Goal: Consume media (video, audio): Consume media (video, audio)

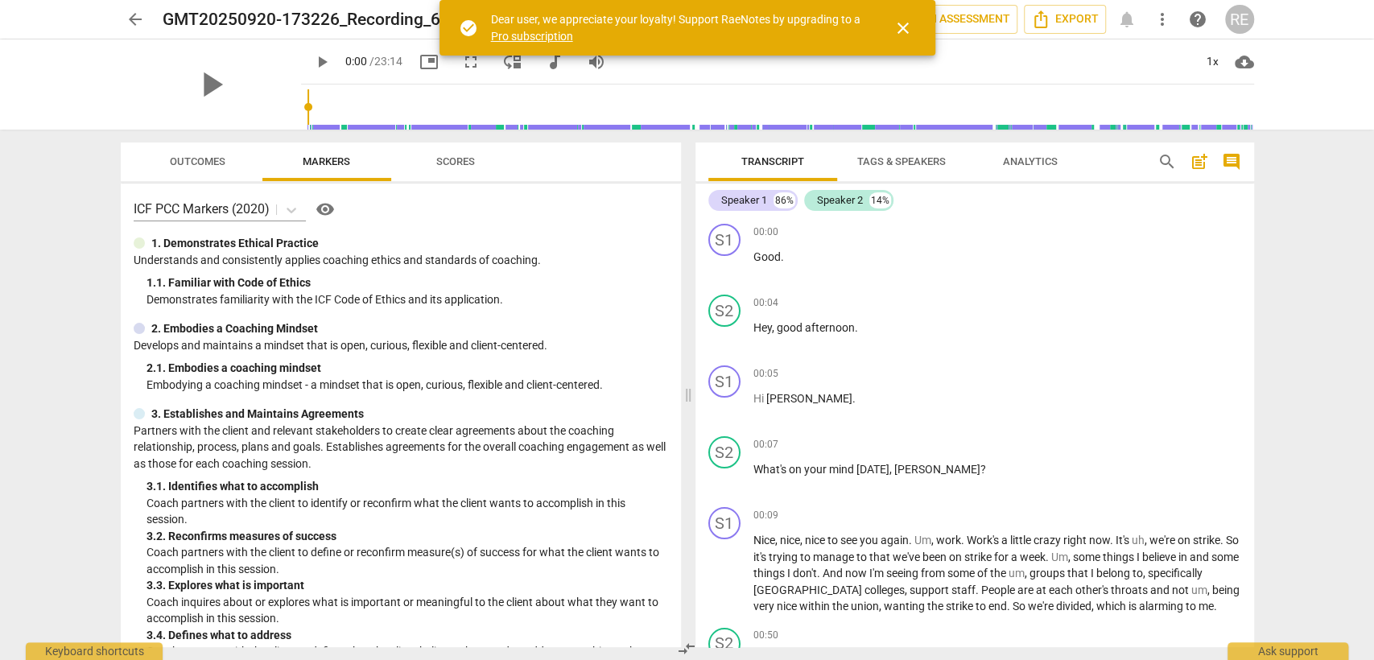
click at [312, 57] on span "play_arrow" at bounding box center [321, 61] width 19 height 19
click at [1217, 60] on div "1x" at bounding box center [1213, 62] width 31 height 26
click at [1212, 148] on li "1.5x" at bounding box center [1224, 155] width 54 height 31
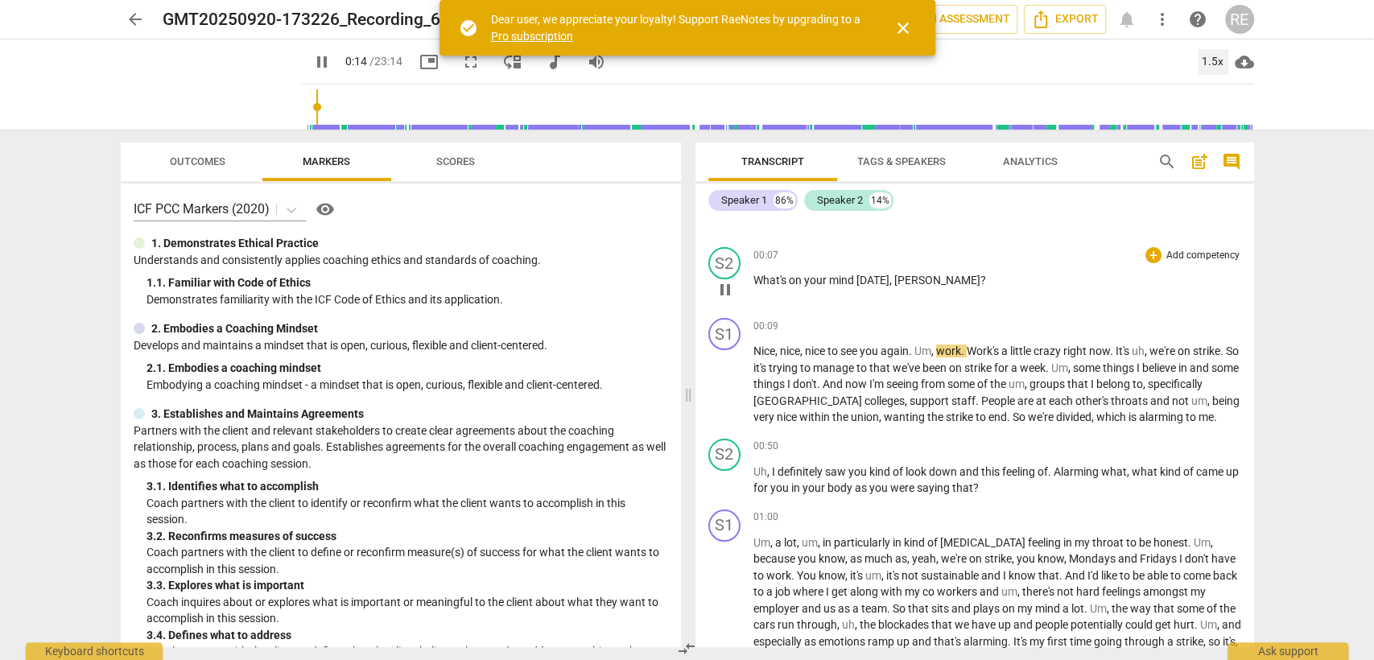
scroll to position [195, 0]
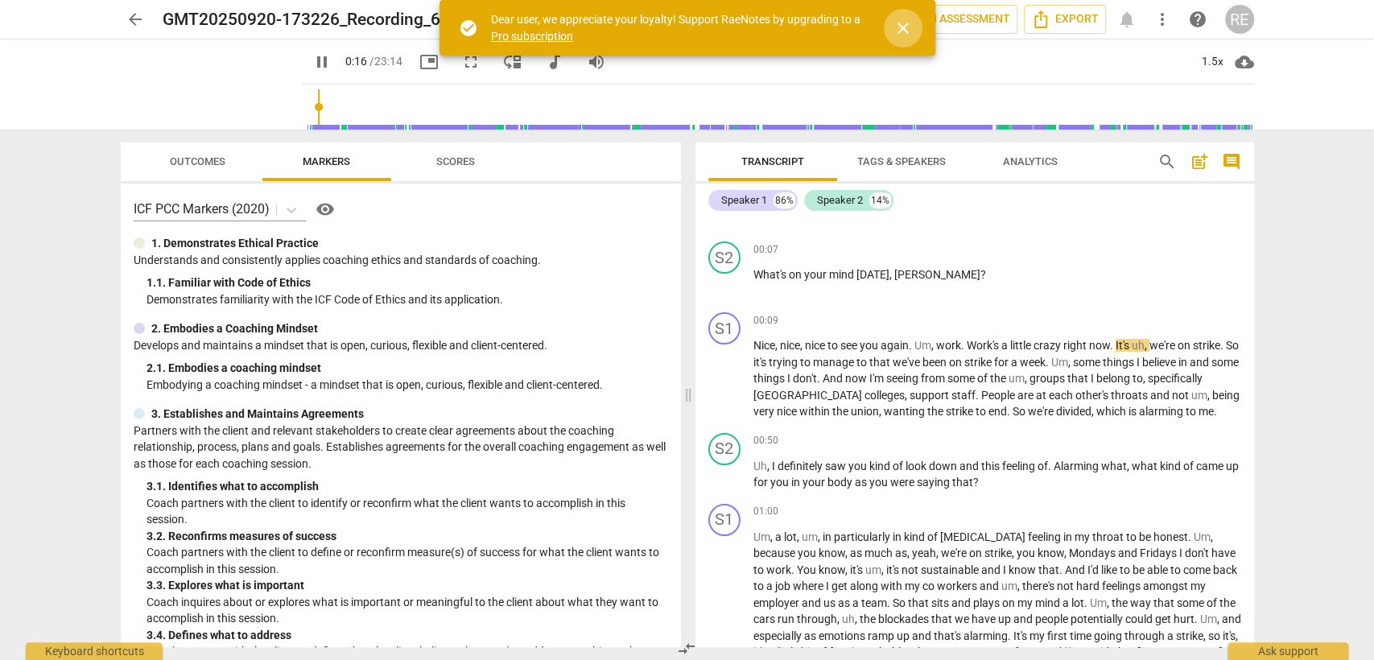
click at [908, 21] on span "close" at bounding box center [902, 28] width 19 height 19
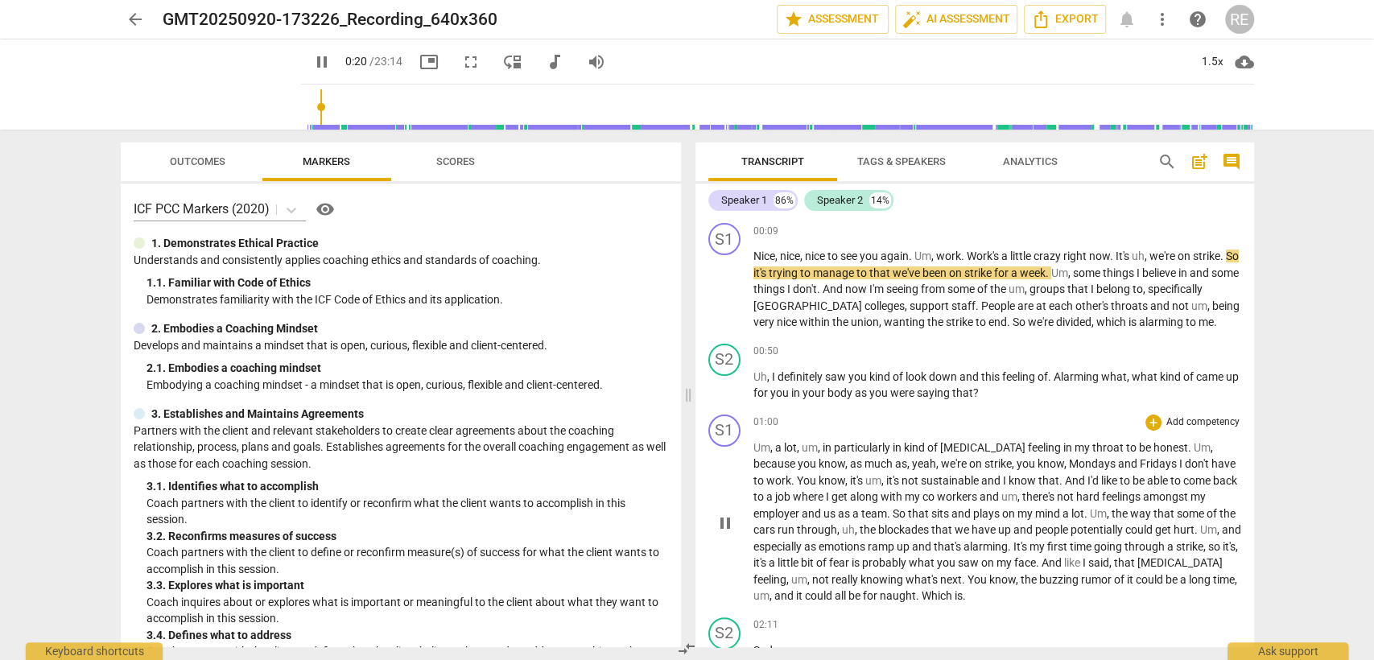
scroll to position [286, 0]
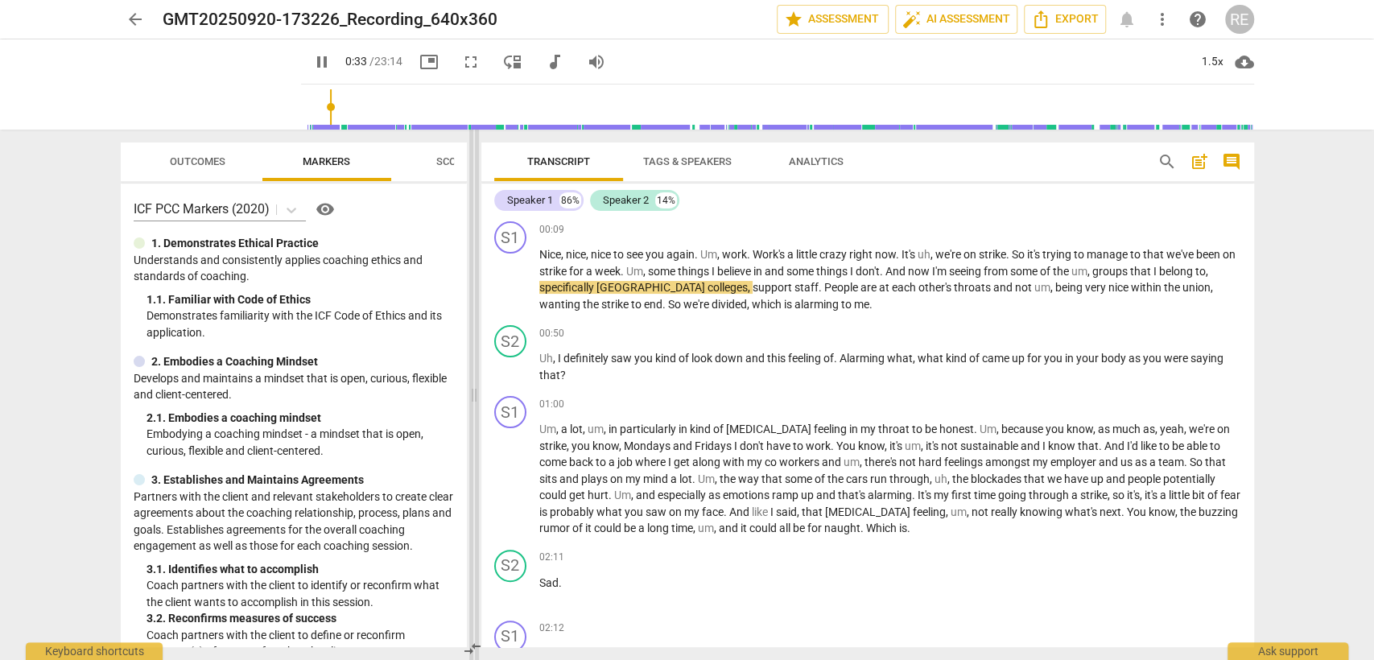
drag, startPoint x: 689, startPoint y: 398, endPoint x: 435, endPoint y: 407, distance: 254.5
click at [469, 407] on span at bounding box center [474, 395] width 10 height 530
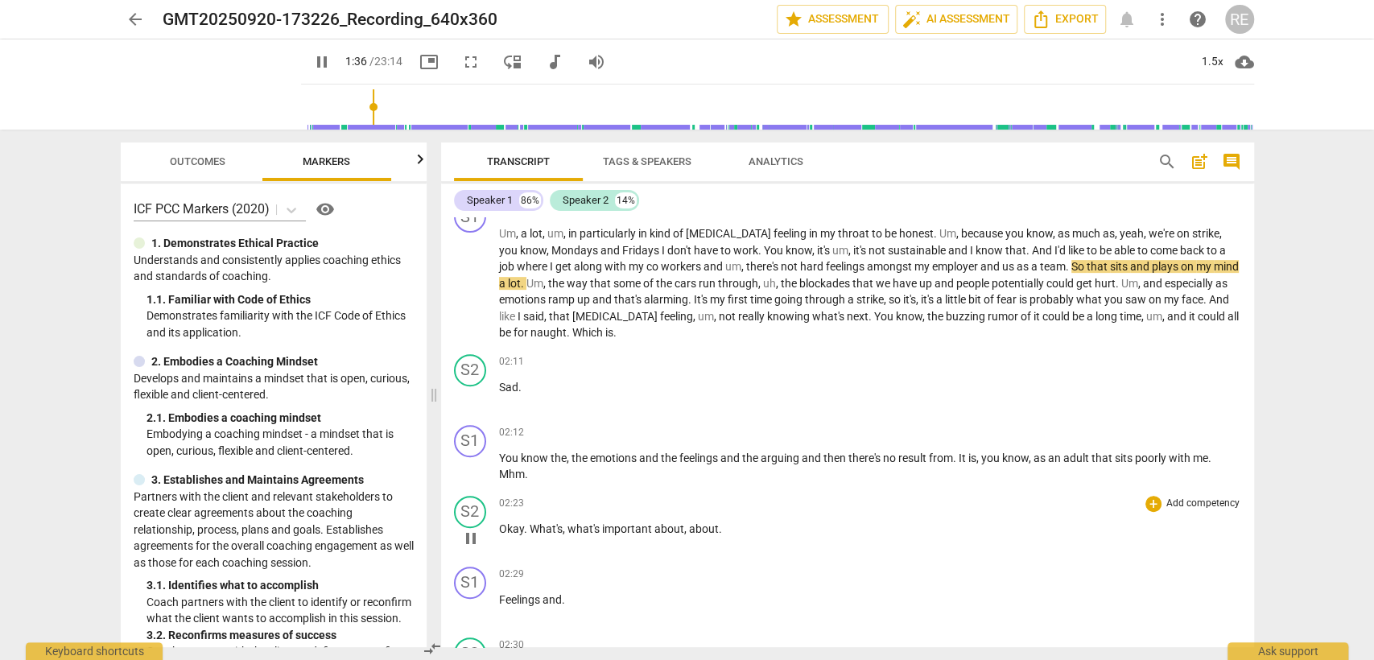
scroll to position [482, 0]
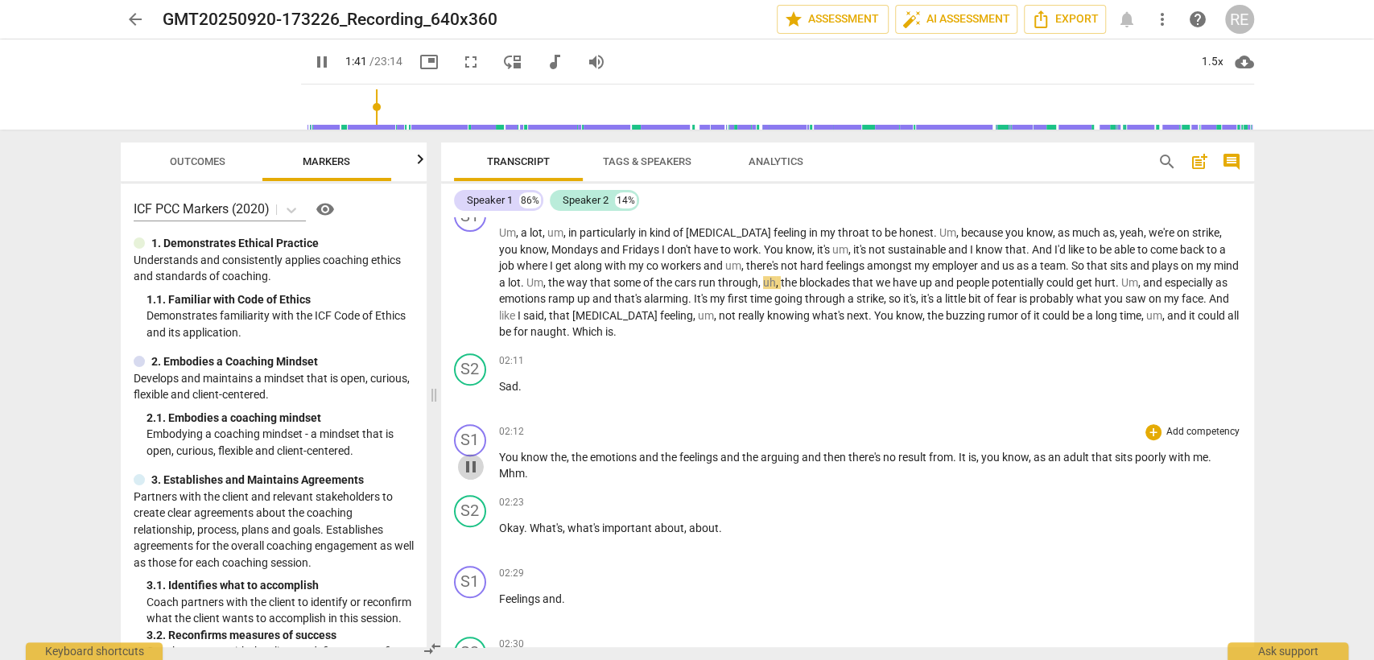
click at [472, 469] on span "pause" at bounding box center [470, 466] width 19 height 19
click at [472, 469] on span "play_arrow" at bounding box center [470, 466] width 19 height 19
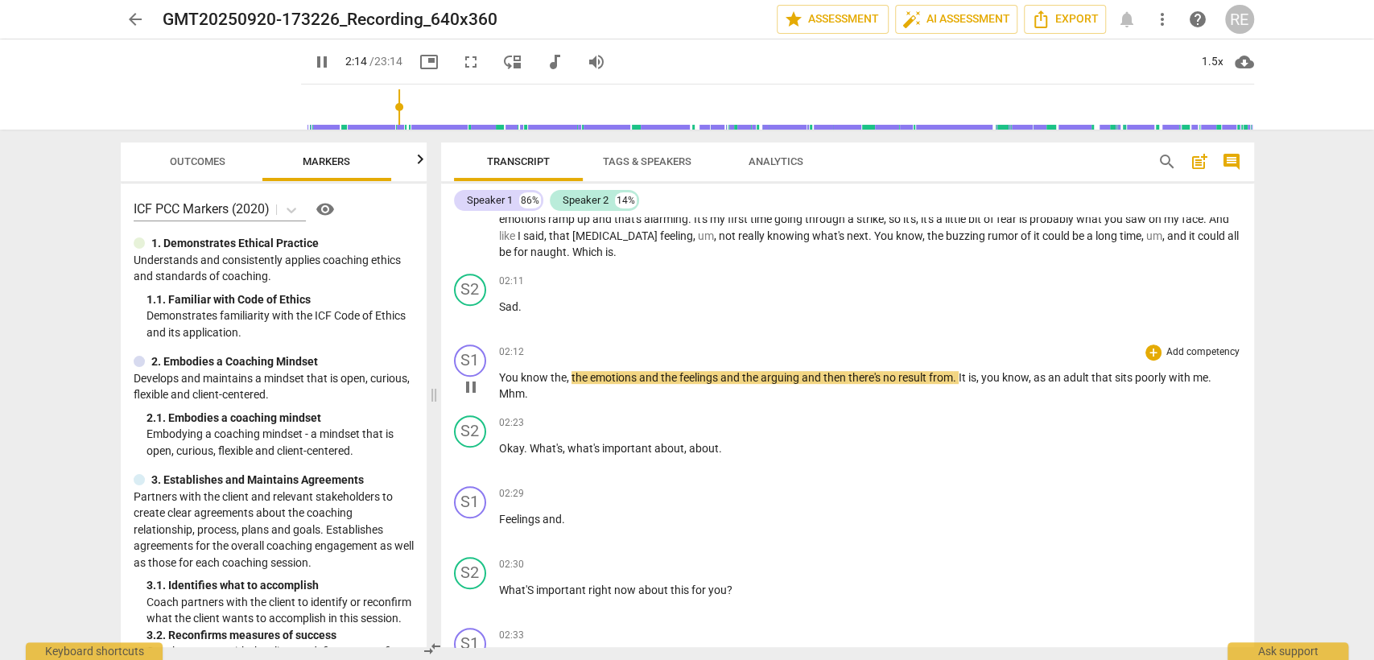
scroll to position [563, 0]
click at [472, 469] on div "S2 play_arrow pause 02:23 + Add competency keyboard_arrow_right Okay . What's ,…" at bounding box center [847, 442] width 813 height 71
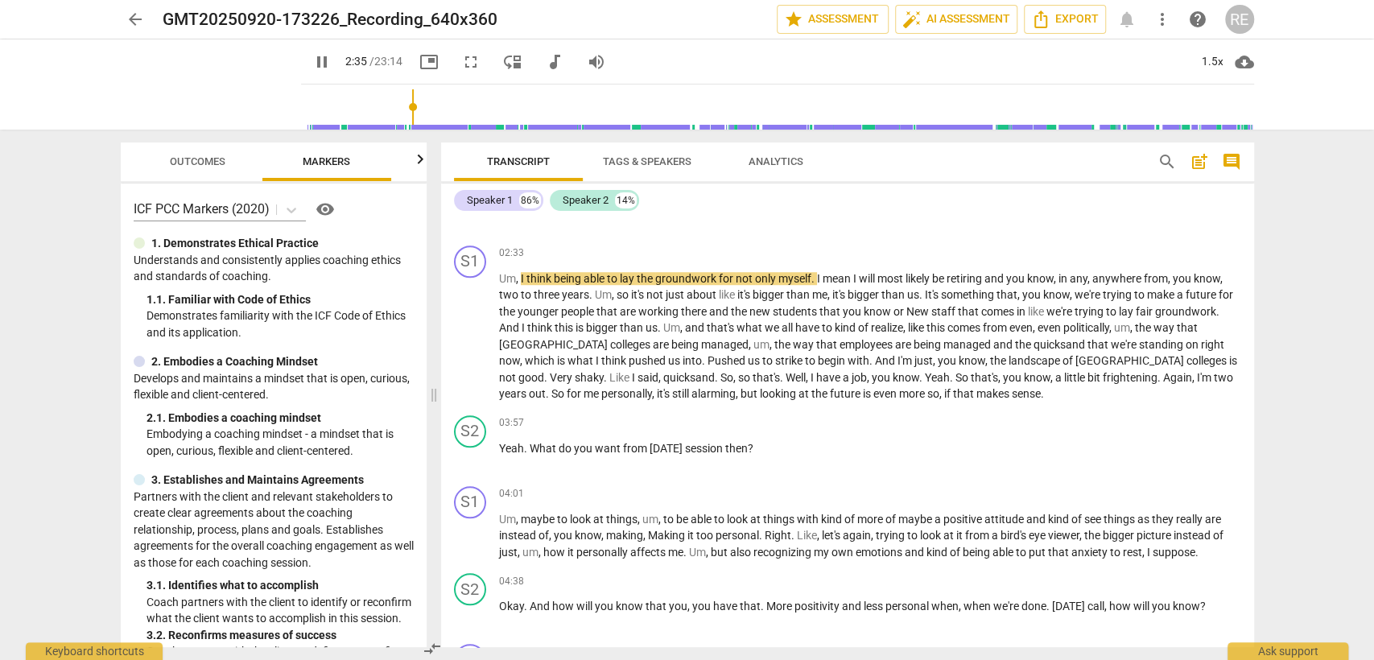
scroll to position [945, 0]
drag, startPoint x: 472, startPoint y: 469, endPoint x: 472, endPoint y: 458, distance: 11.3
click at [472, 458] on div "S2 play_arrow pause 03:57 + Add competency keyboard_arrow_right Yeah . What do …" at bounding box center [847, 443] width 813 height 71
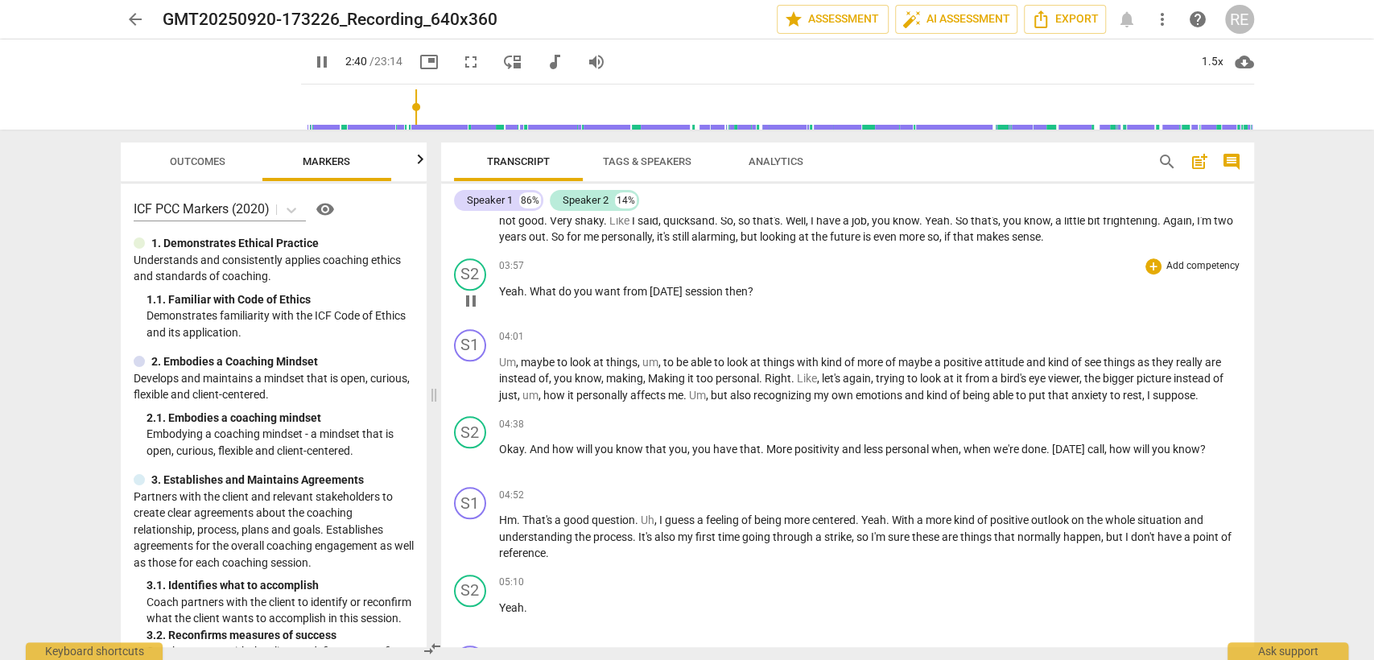
scroll to position [1102, 0]
click at [476, 375] on span "pause" at bounding box center [470, 378] width 19 height 19
click at [476, 375] on span "play_arrow" at bounding box center [470, 378] width 19 height 19
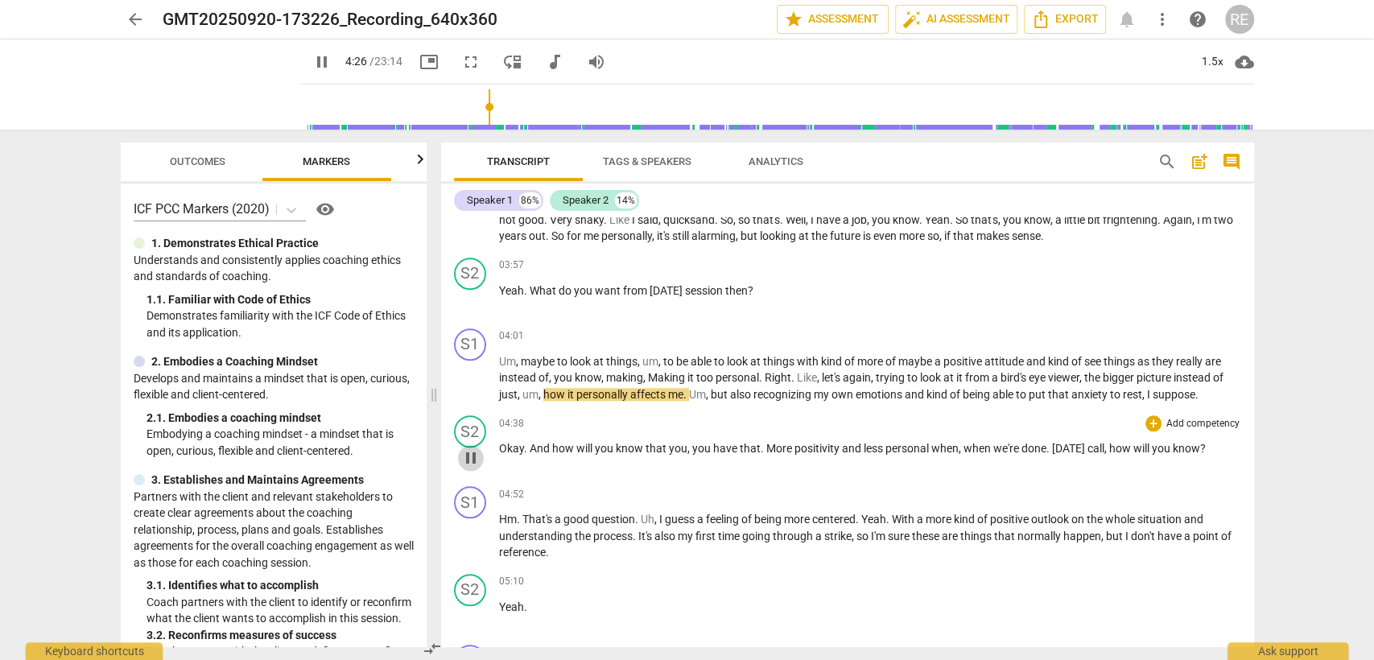
click at [476, 455] on span "pause" at bounding box center [470, 457] width 19 height 19
click at [476, 455] on span "play_arrow" at bounding box center [470, 457] width 19 height 19
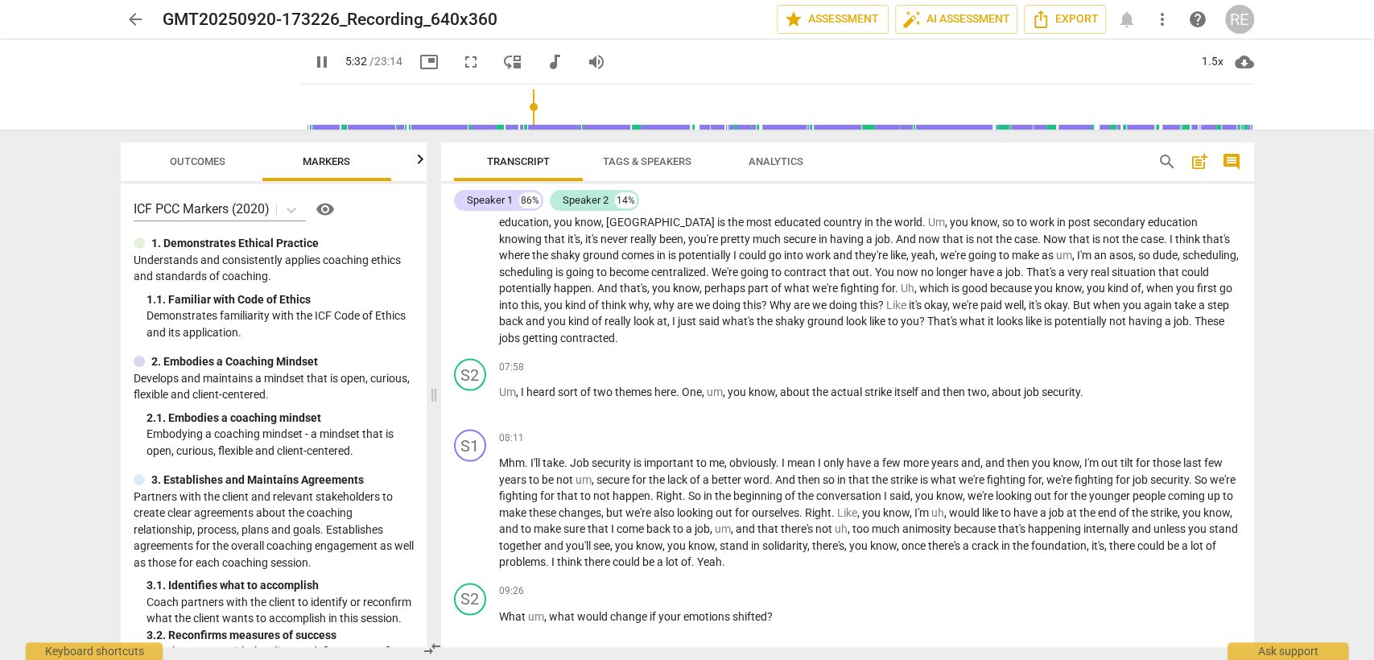
scroll to position [2097, 0]
click at [466, 395] on span "pause" at bounding box center [470, 402] width 19 height 19
click at [466, 395] on span "play_arrow" at bounding box center [470, 402] width 19 height 19
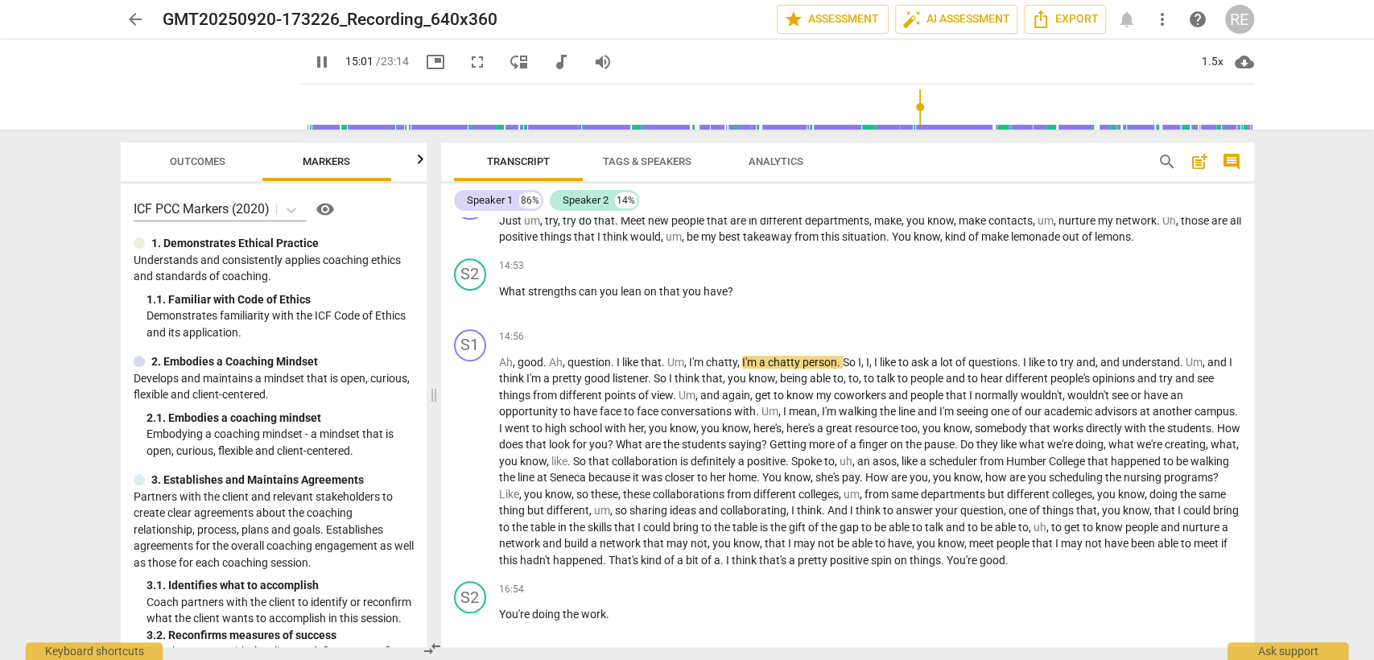
scroll to position [4603, 0]
click at [312, 61] on span "pause" at bounding box center [321, 61] width 19 height 19
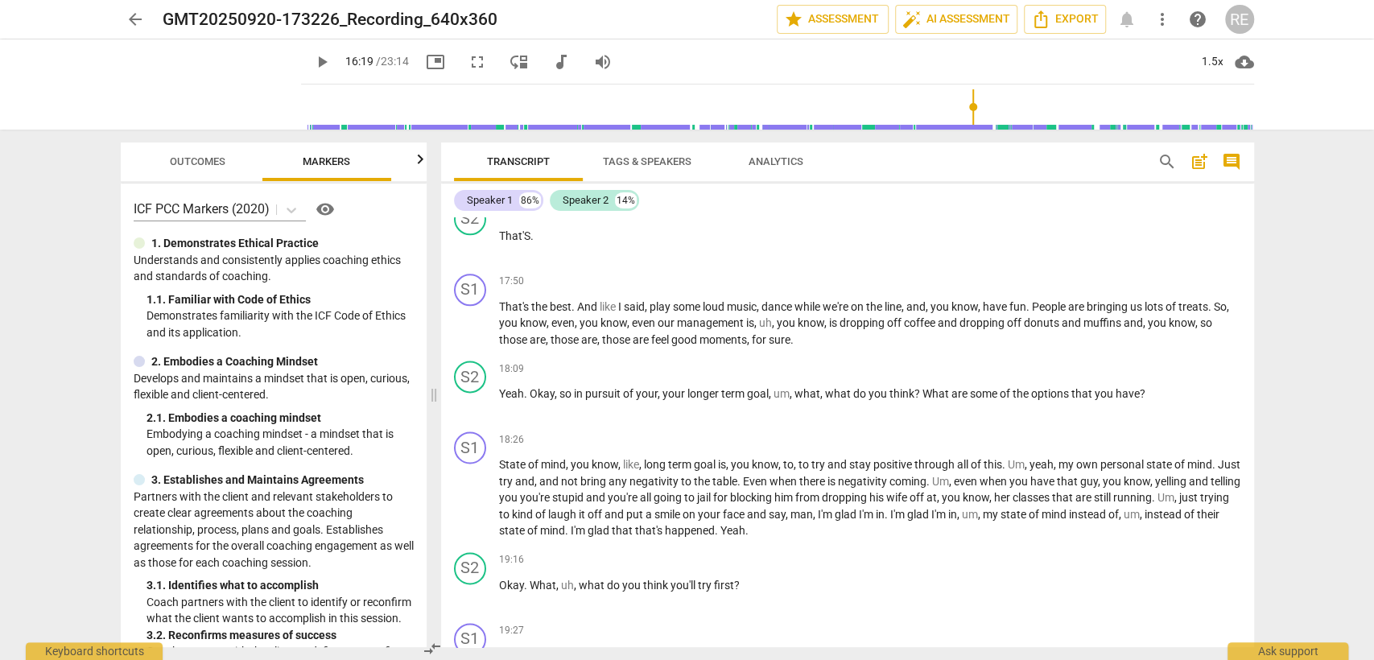
scroll to position [5570, 0]
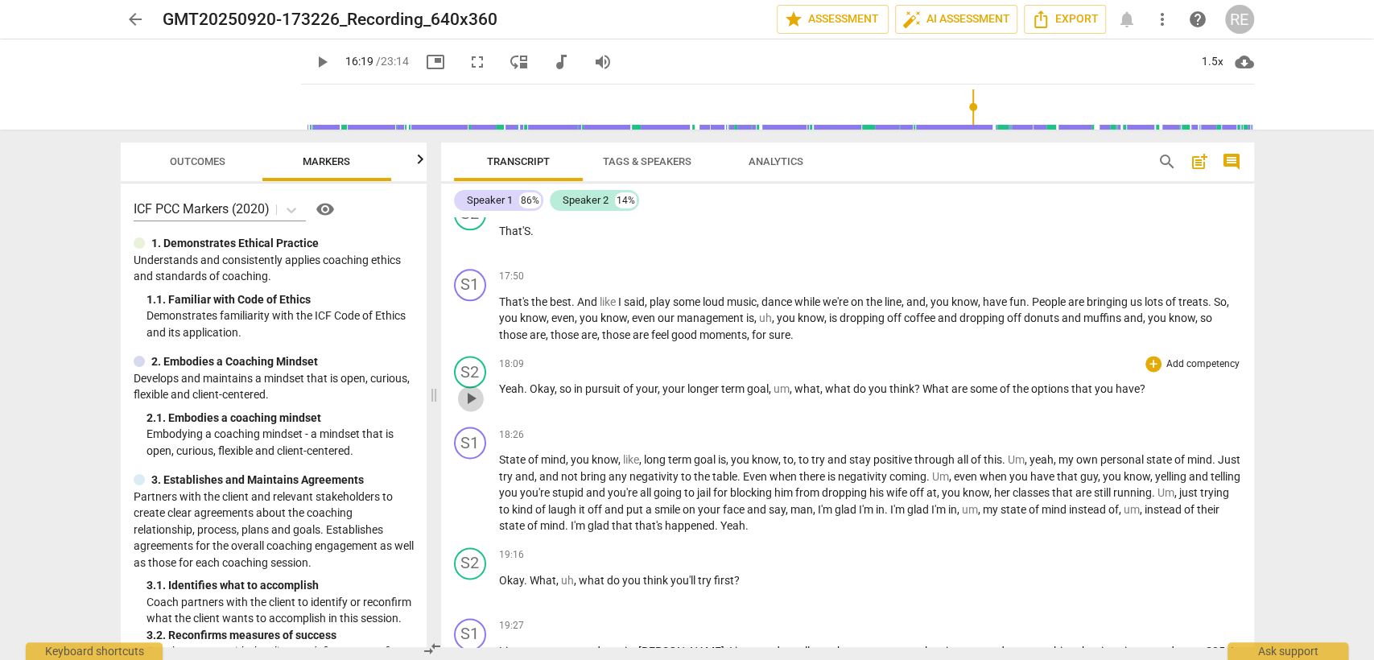
click at [461, 389] on span "play_arrow" at bounding box center [470, 398] width 19 height 19
click at [465, 580] on span "pause" at bounding box center [470, 589] width 19 height 19
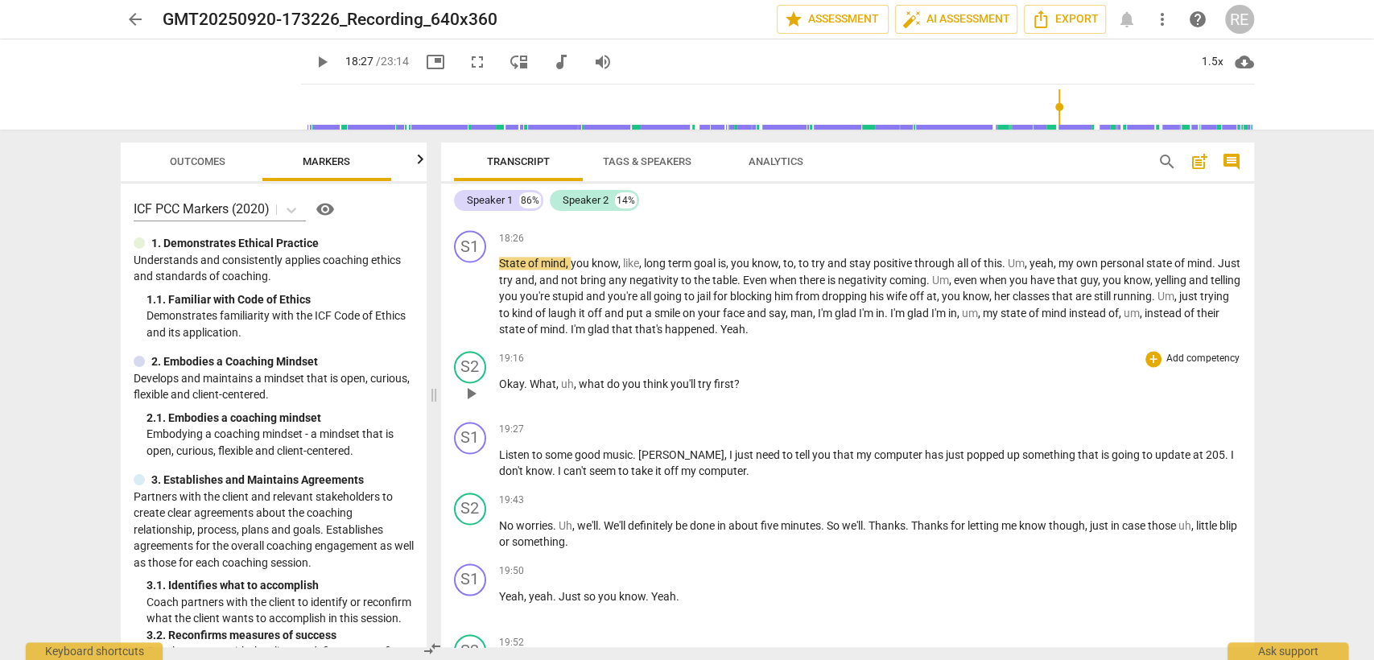
scroll to position [5767, 0]
click at [471, 525] on span "play_arrow" at bounding box center [470, 534] width 19 height 19
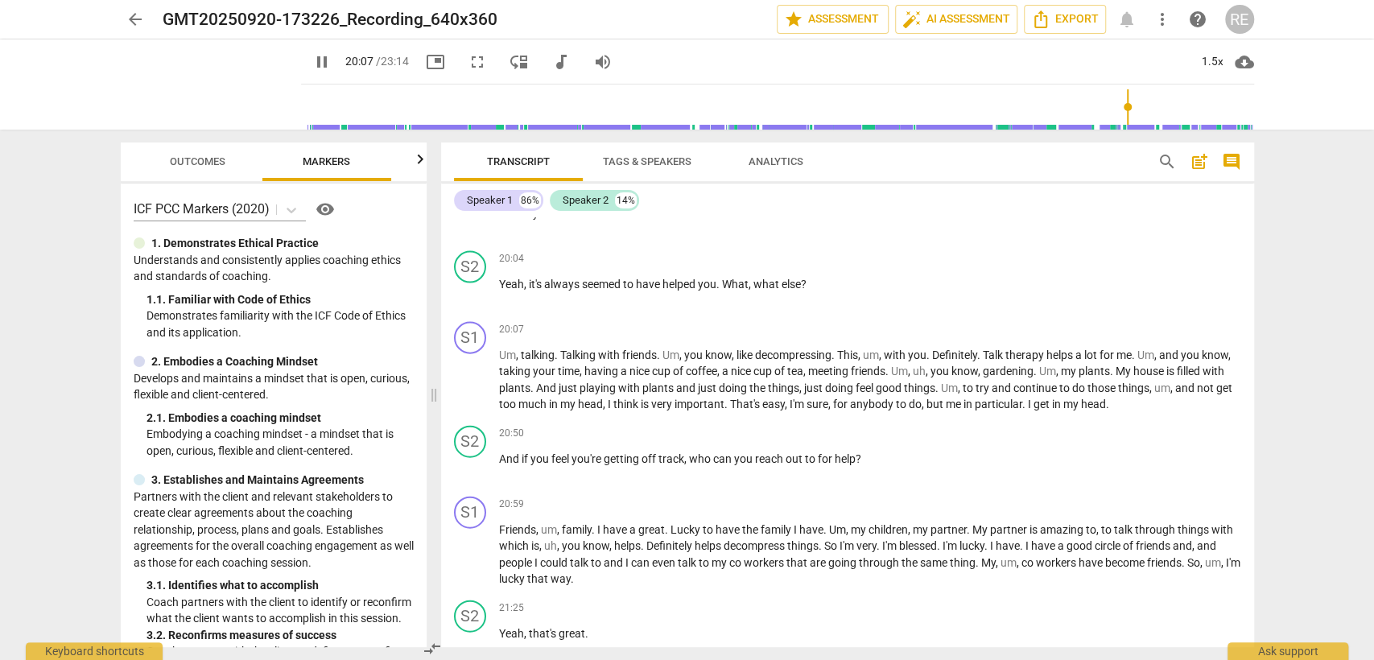
scroll to position [6606, 0]
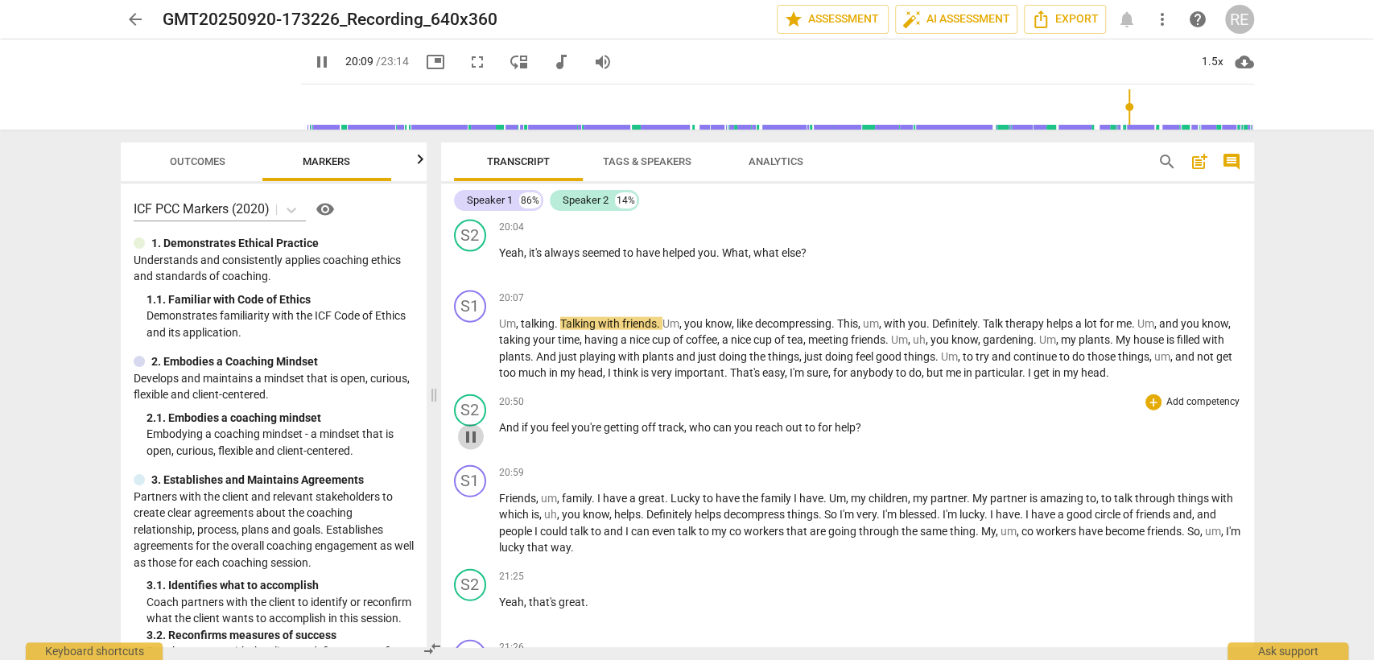
click at [471, 427] on span "pause" at bounding box center [470, 436] width 19 height 19
click at [471, 427] on span "play_arrow" at bounding box center [470, 436] width 19 height 19
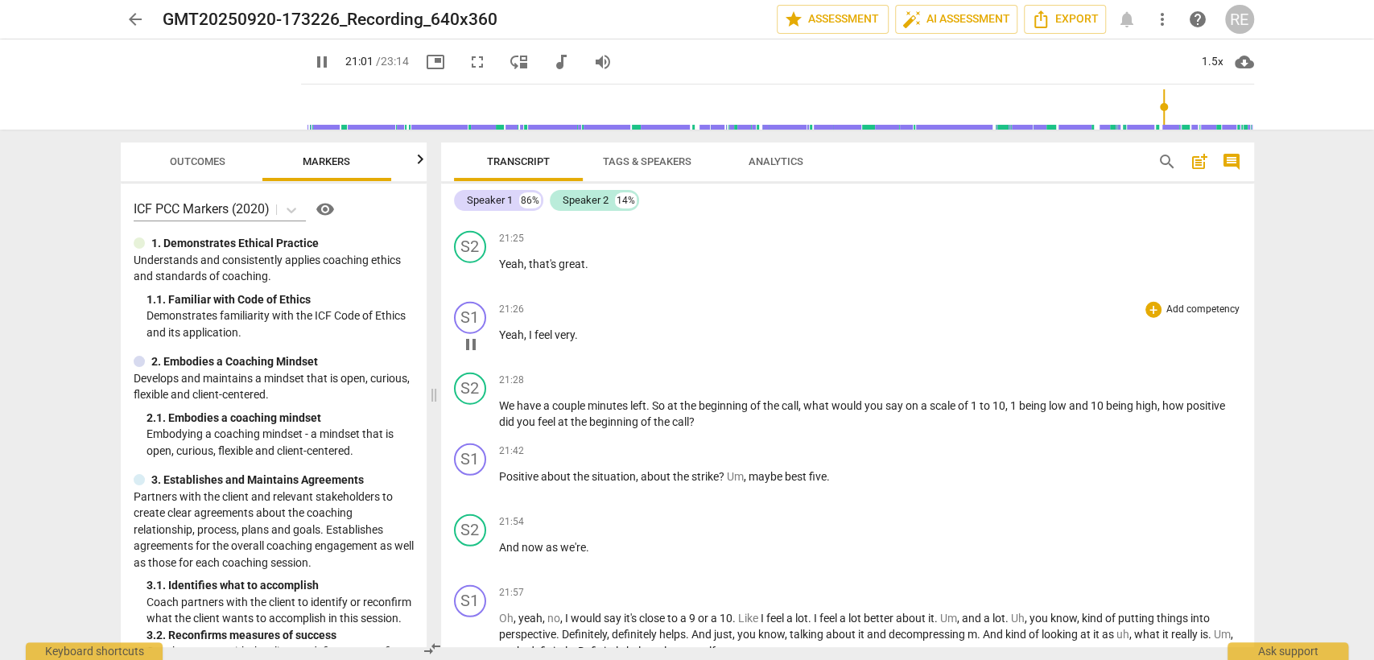
scroll to position [6945, 0]
click at [470, 405] on span "pause" at bounding box center [470, 414] width 19 height 19
click at [470, 405] on span "play_arrow" at bounding box center [470, 414] width 19 height 19
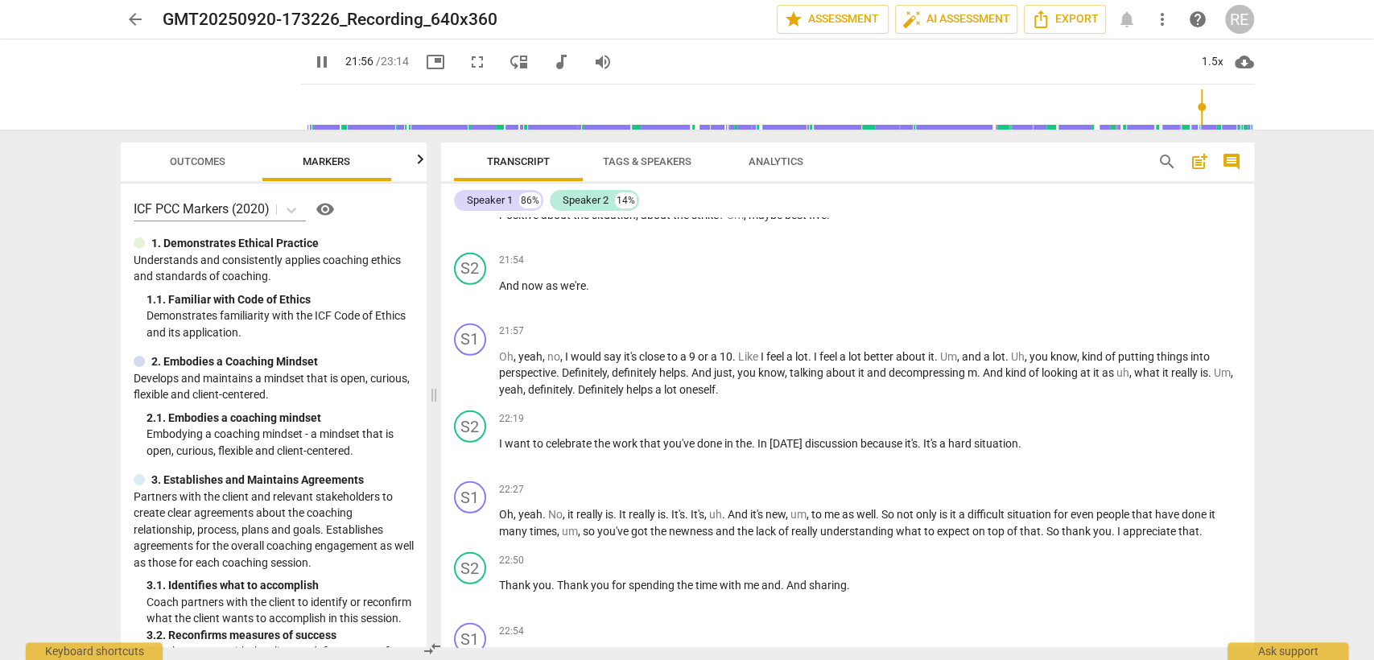
scroll to position [7206, 0]
click at [468, 443] on span "pause" at bounding box center [470, 452] width 19 height 19
click at [468, 443] on span "play_arrow" at bounding box center [470, 452] width 19 height 19
click at [473, 584] on span "pause" at bounding box center [470, 593] width 19 height 19
click at [473, 584] on span "play_arrow" at bounding box center [470, 593] width 19 height 19
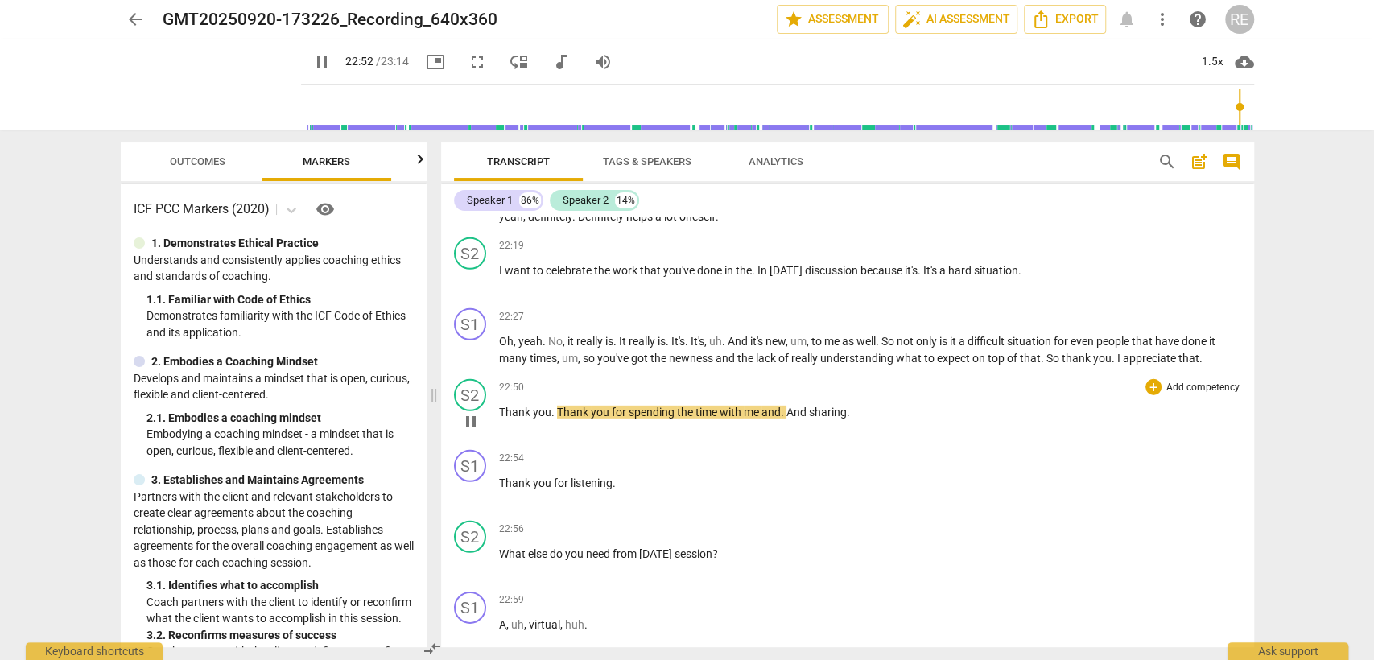
scroll to position [7379, 0]
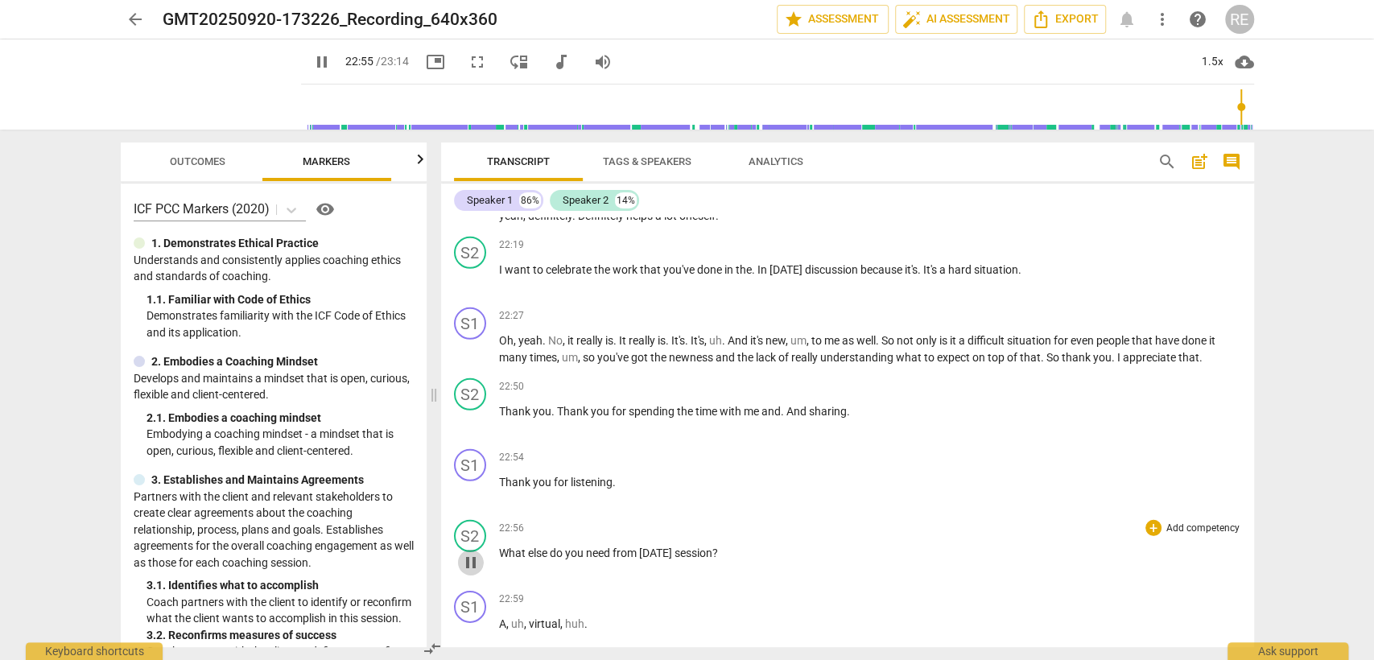
click at [469, 553] on span "pause" at bounding box center [470, 562] width 19 height 19
click at [469, 553] on span "play_arrow" at bounding box center [470, 562] width 19 height 19
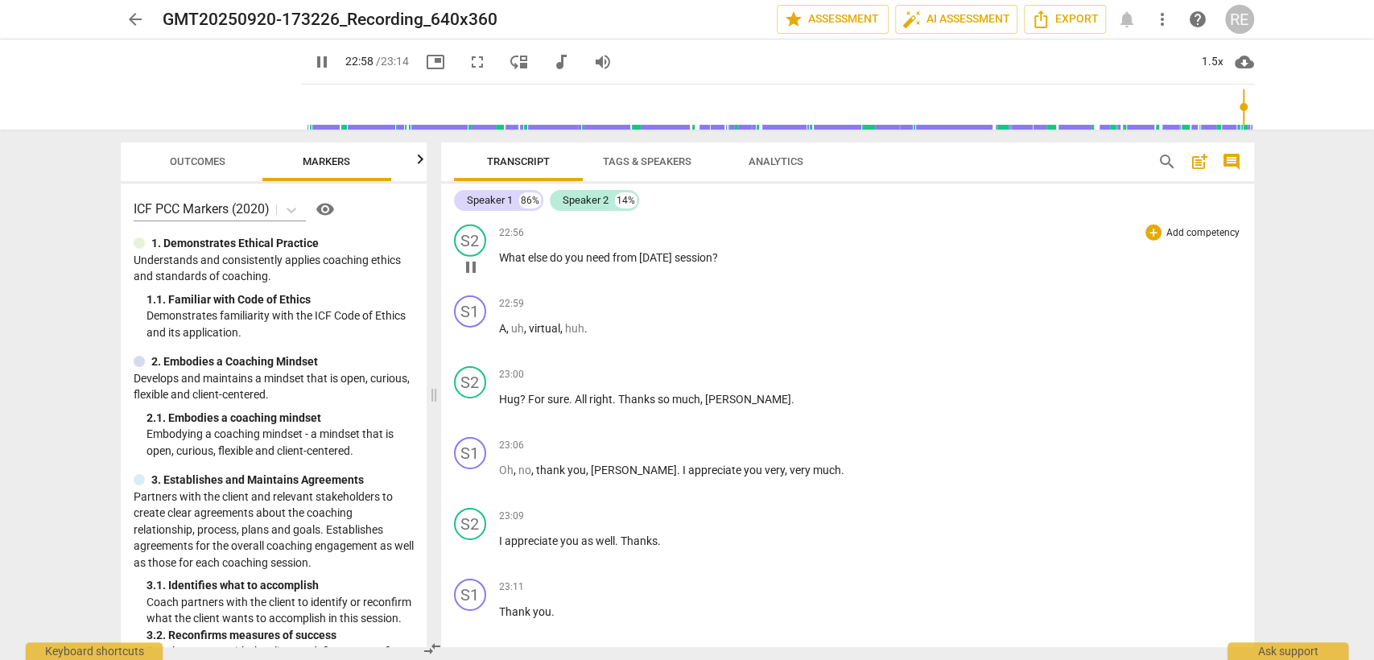
scroll to position [7688, 0]
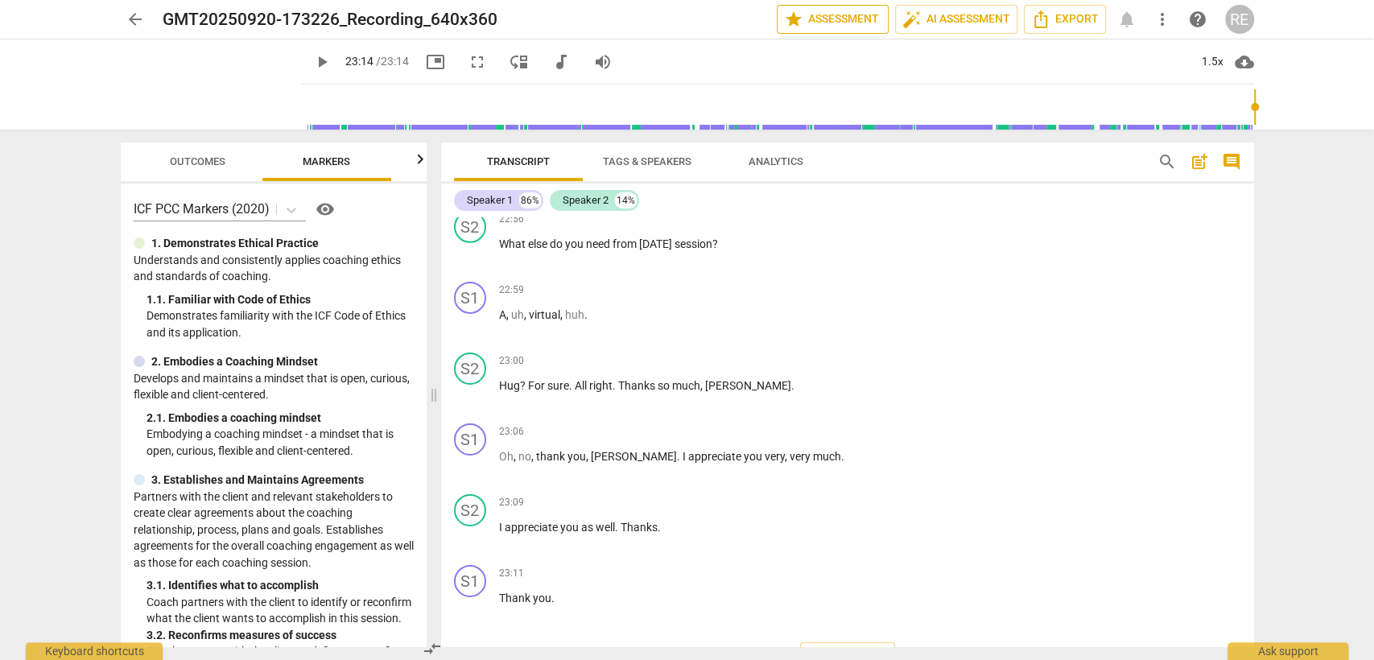
type input "1394"
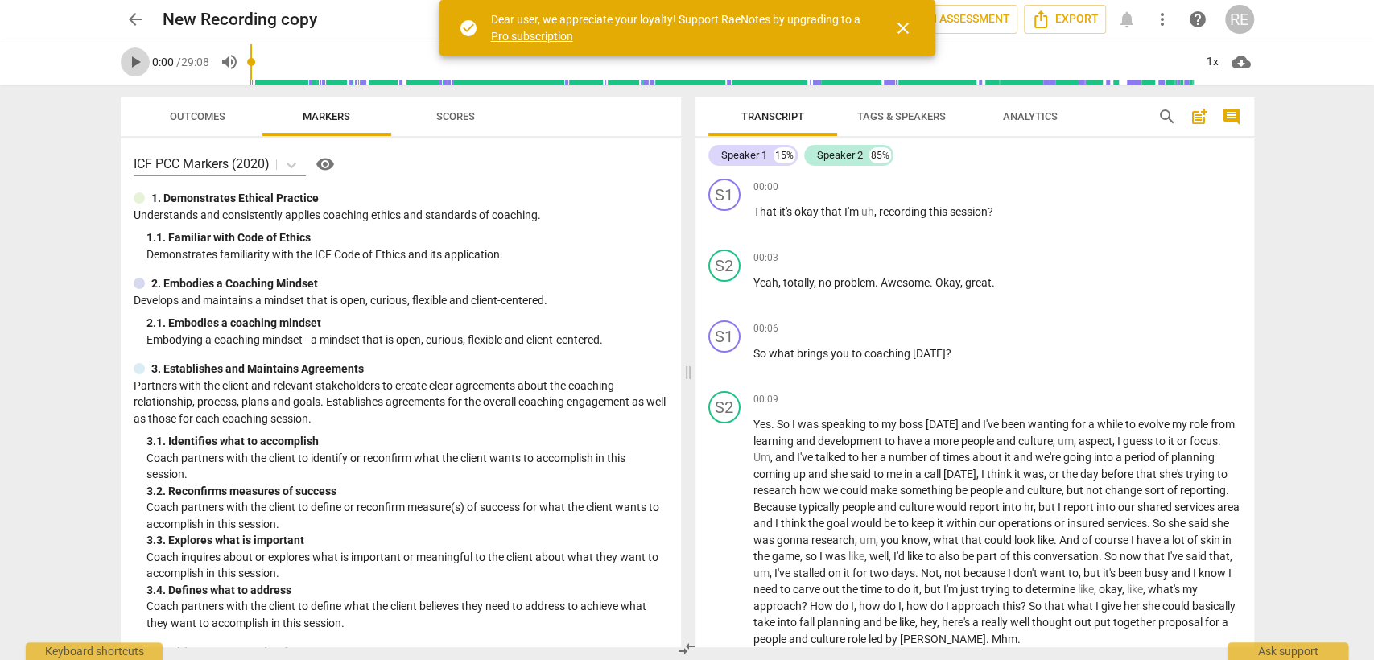
click at [128, 60] on span "play_arrow" at bounding box center [135, 61] width 19 height 19
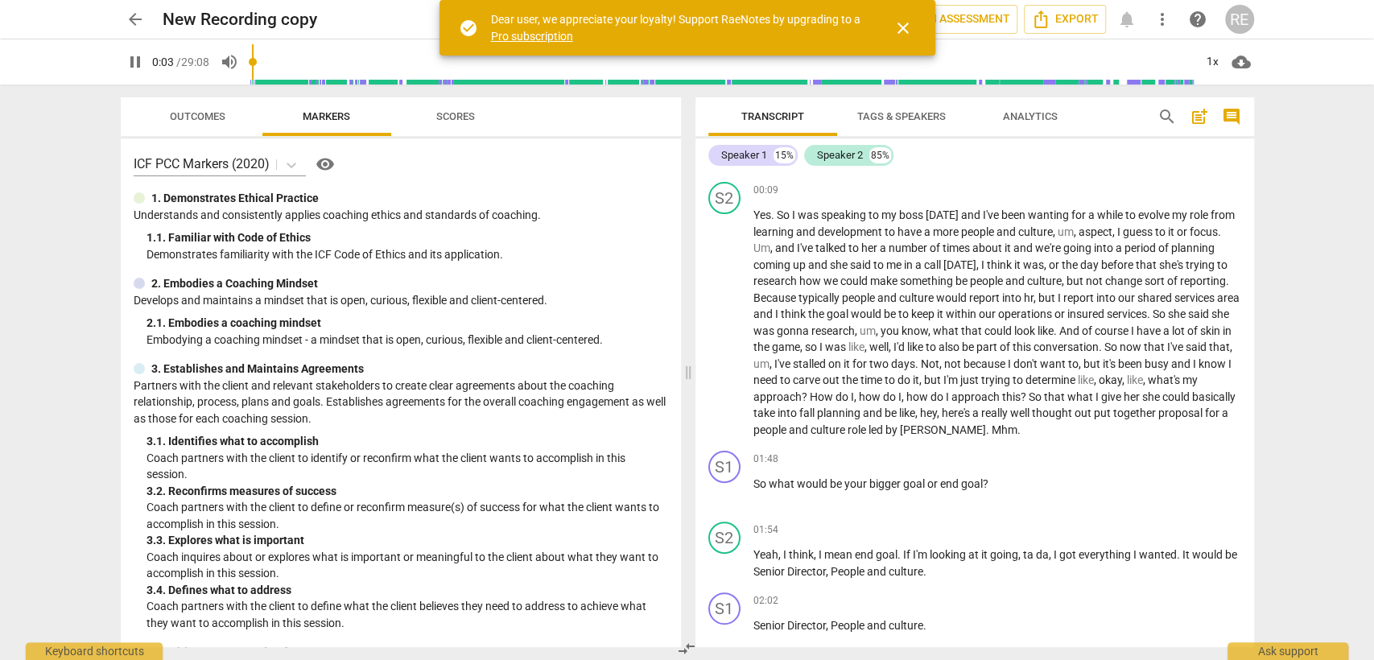
scroll to position [212, 0]
click at [730, 493] on span "pause" at bounding box center [724, 489] width 19 height 19
click at [730, 493] on span "play_arrow" at bounding box center [724, 489] width 19 height 19
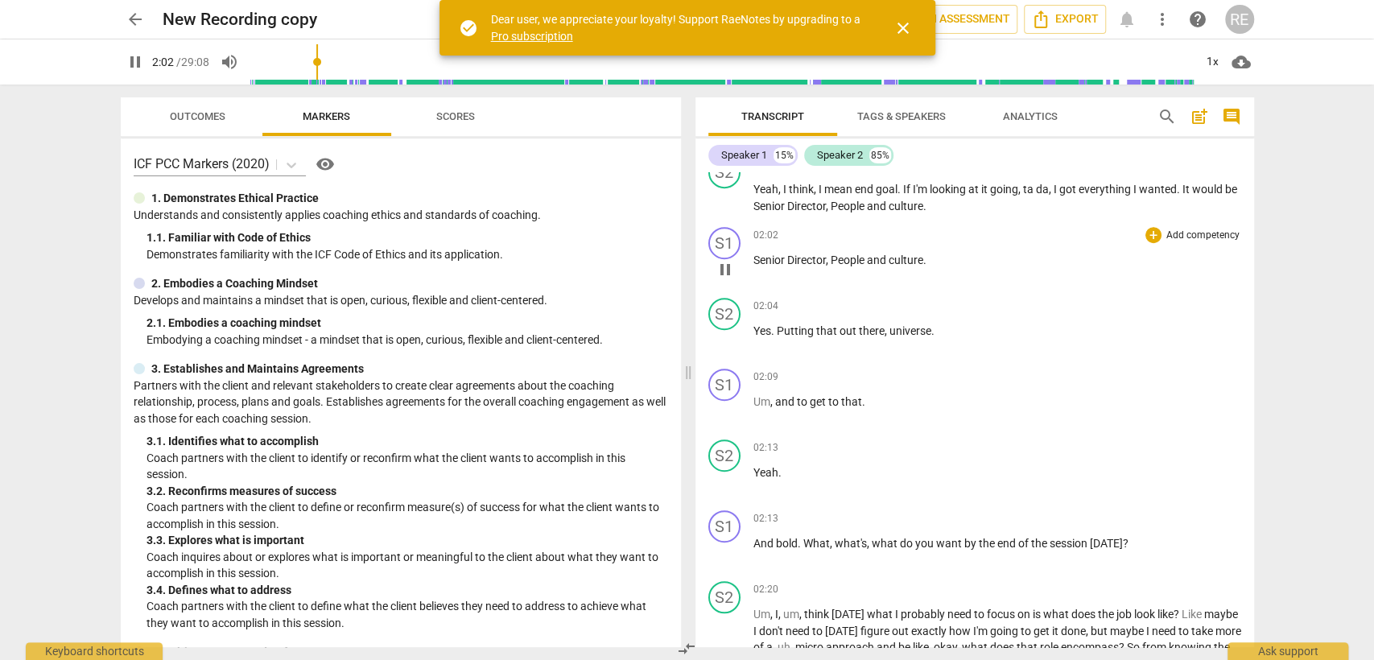
scroll to position [574, 0]
click at [905, 22] on span "close" at bounding box center [902, 28] width 19 height 19
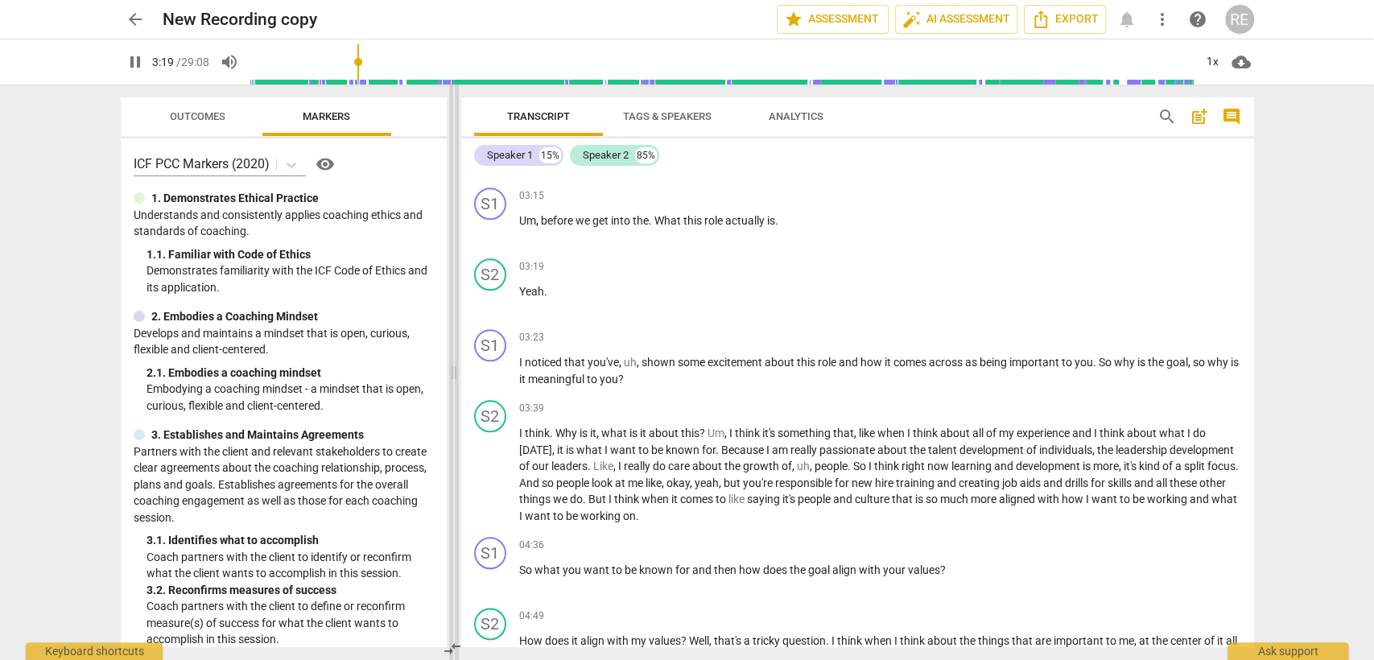
scroll to position [1049, 0]
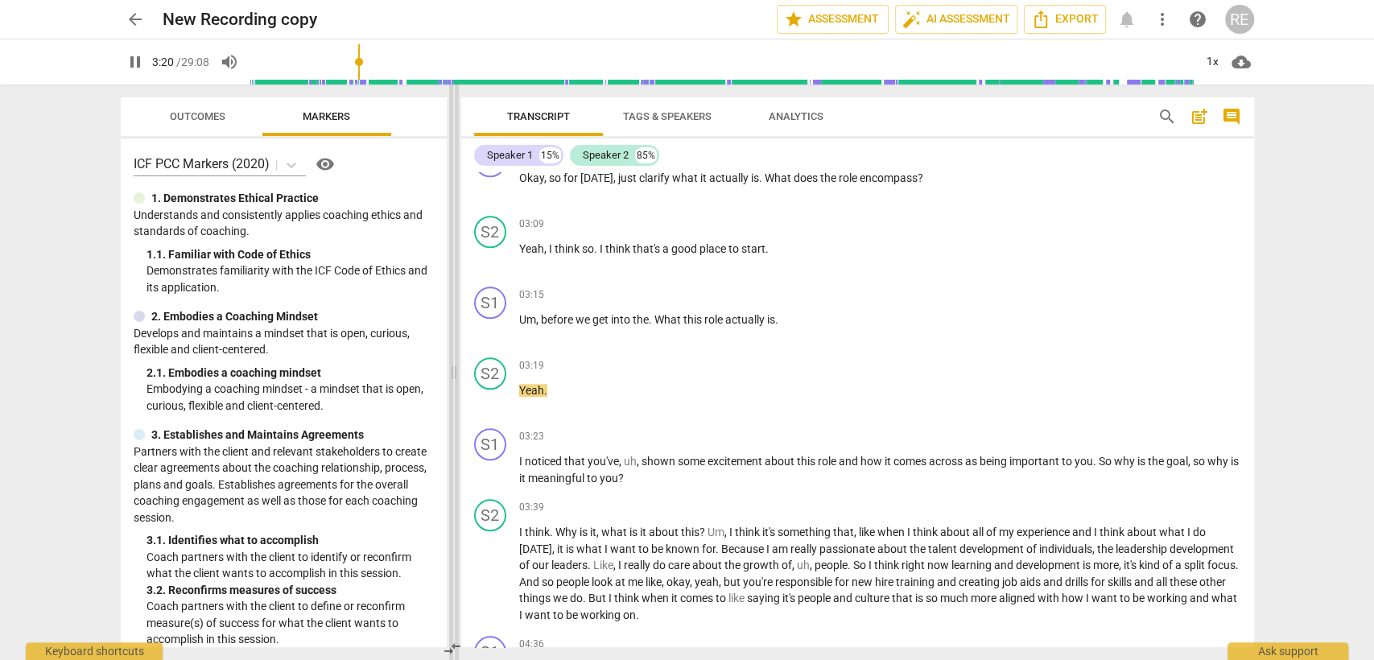
drag, startPoint x: 691, startPoint y: 373, endPoint x: 456, endPoint y: 373, distance: 235.0
click at [456, 373] on span at bounding box center [454, 372] width 10 height 575
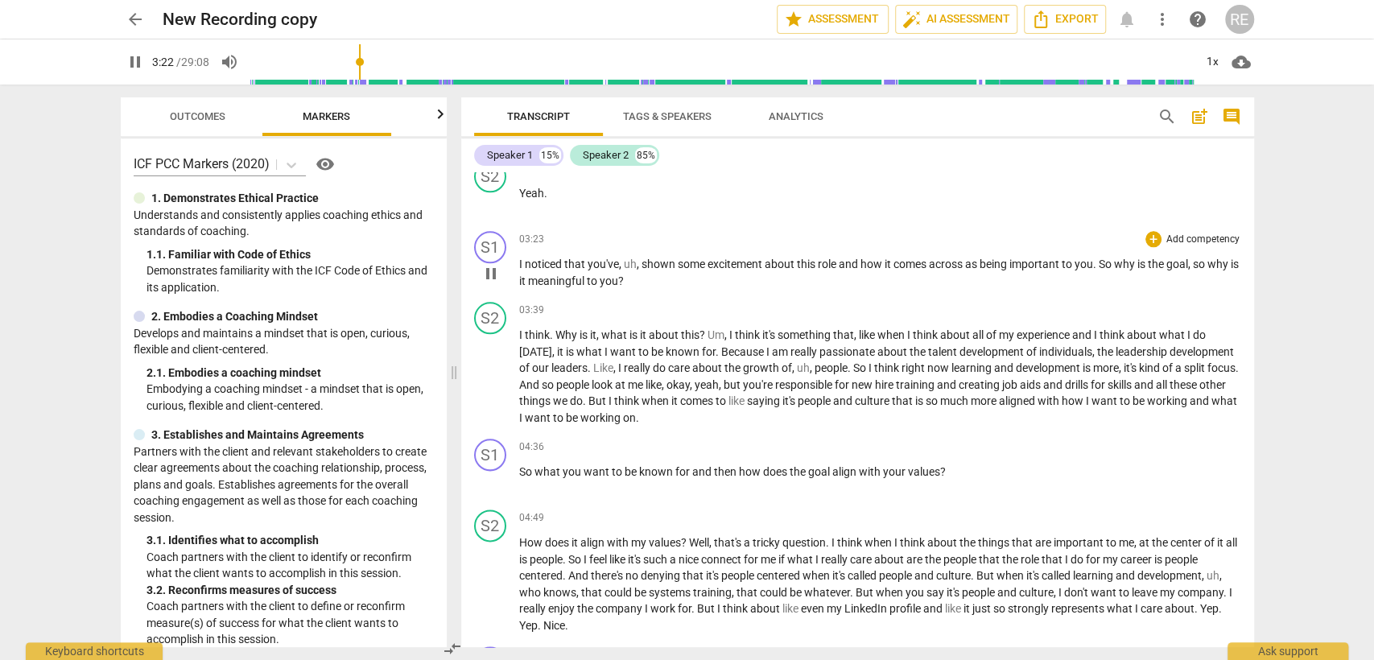
scroll to position [1246, 0]
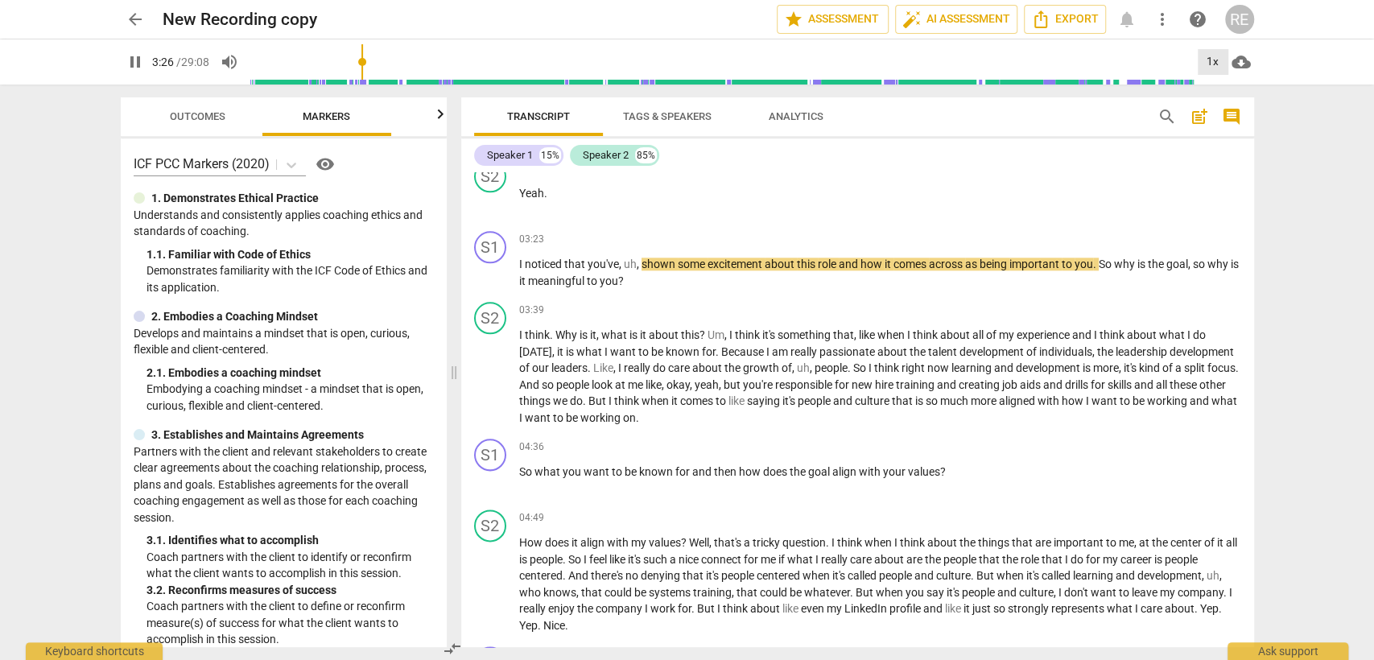
click at [1217, 61] on div "1x" at bounding box center [1213, 62] width 31 height 26
click at [1217, 149] on li "1.5x" at bounding box center [1224, 155] width 54 height 31
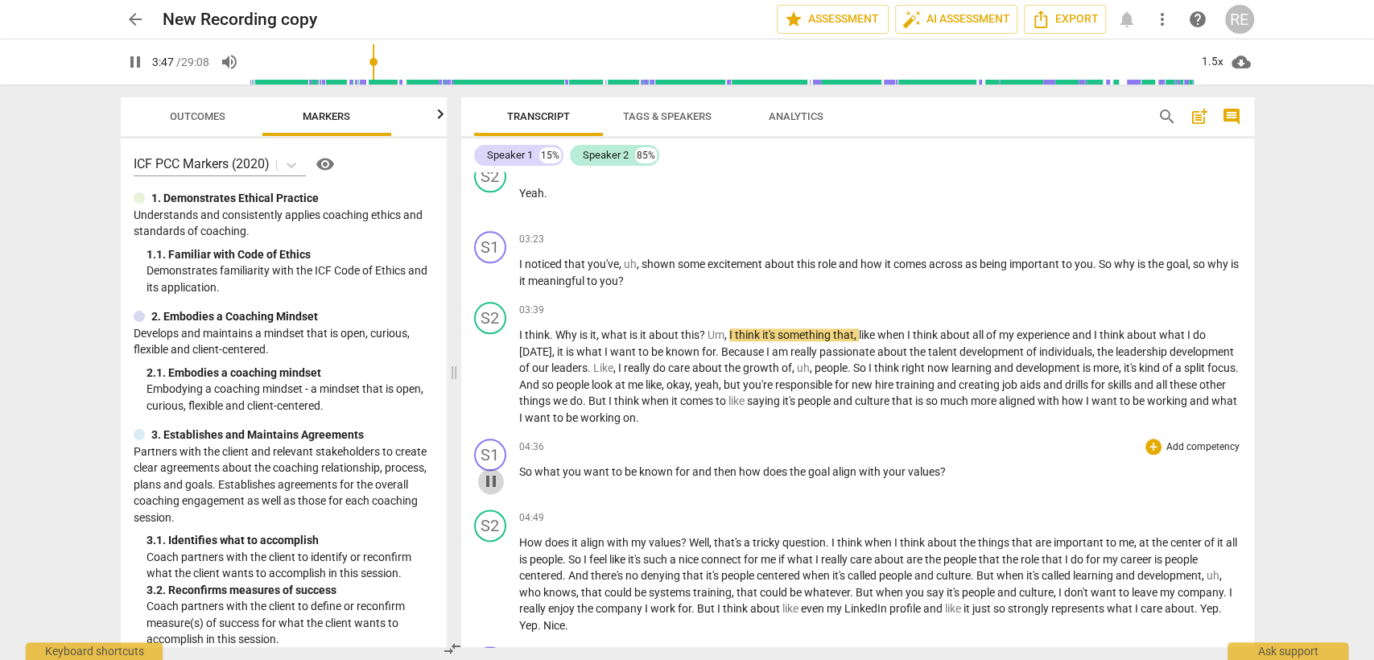
click at [487, 475] on span "pause" at bounding box center [490, 481] width 19 height 19
click at [487, 475] on span "play_arrow" at bounding box center [490, 481] width 19 height 19
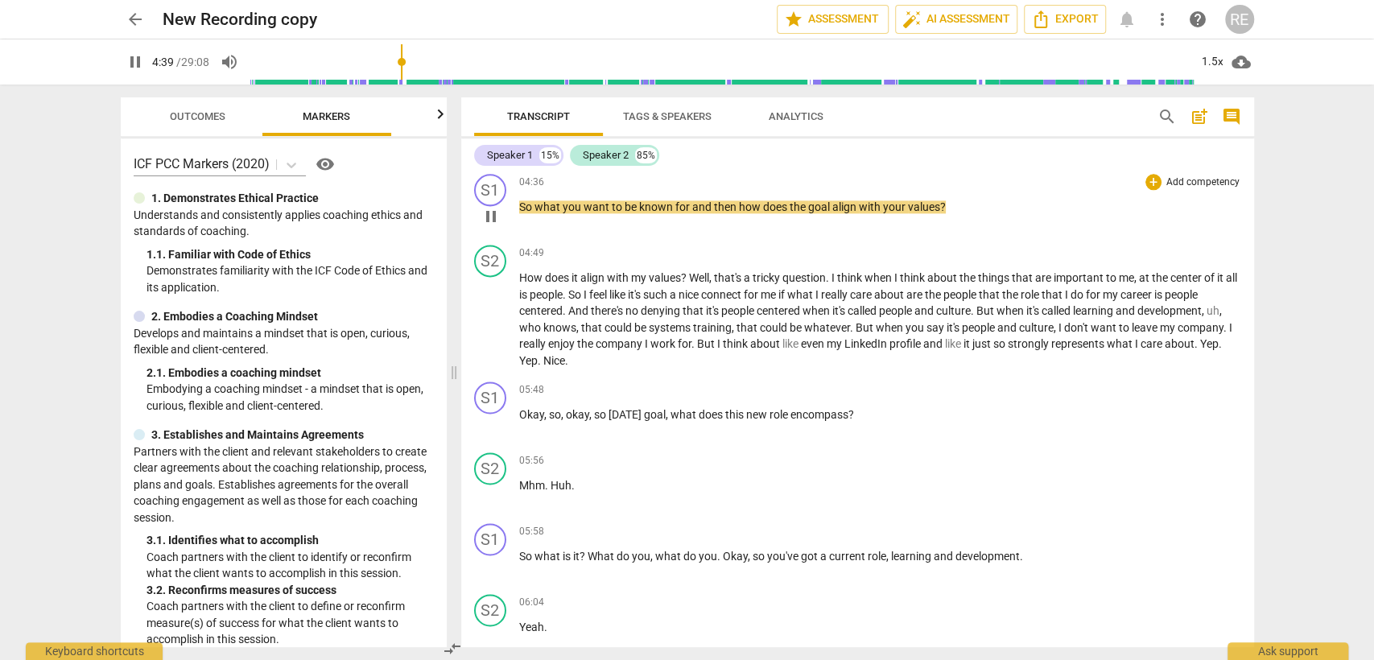
scroll to position [1517, 0]
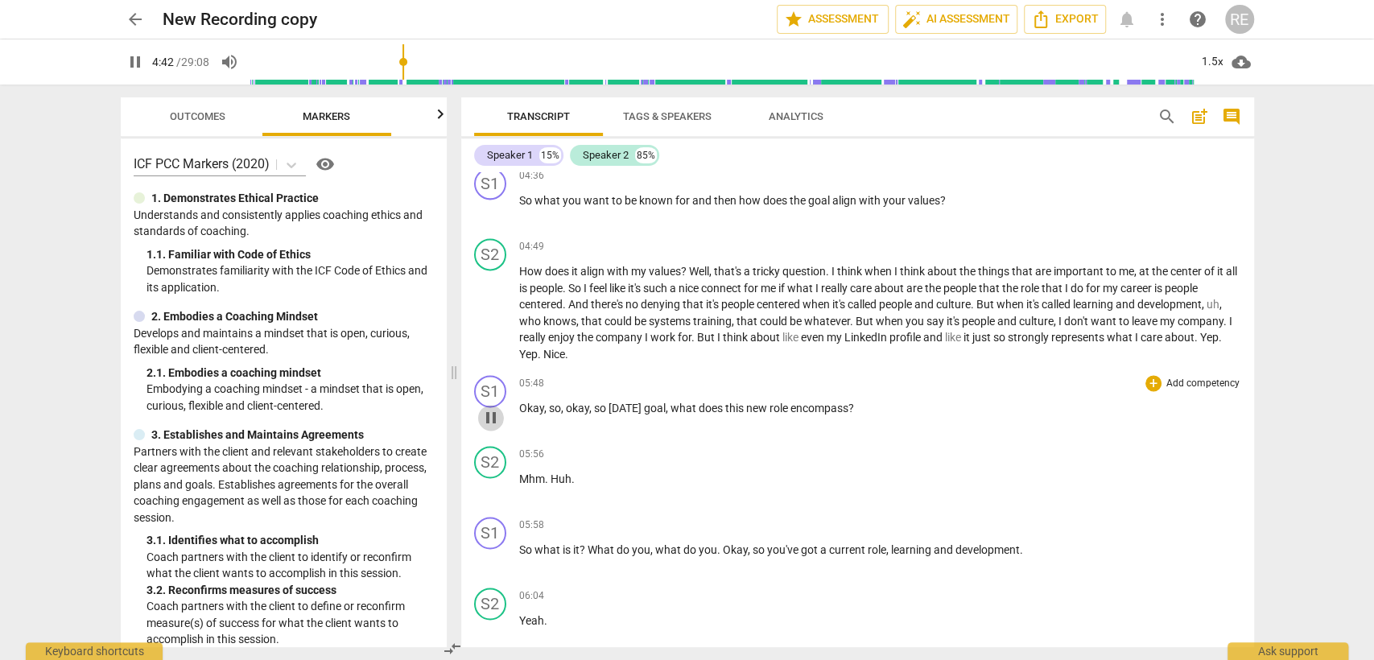
click at [489, 408] on span "pause" at bounding box center [490, 417] width 19 height 19
click at [489, 408] on span "play_arrow" at bounding box center [490, 417] width 19 height 19
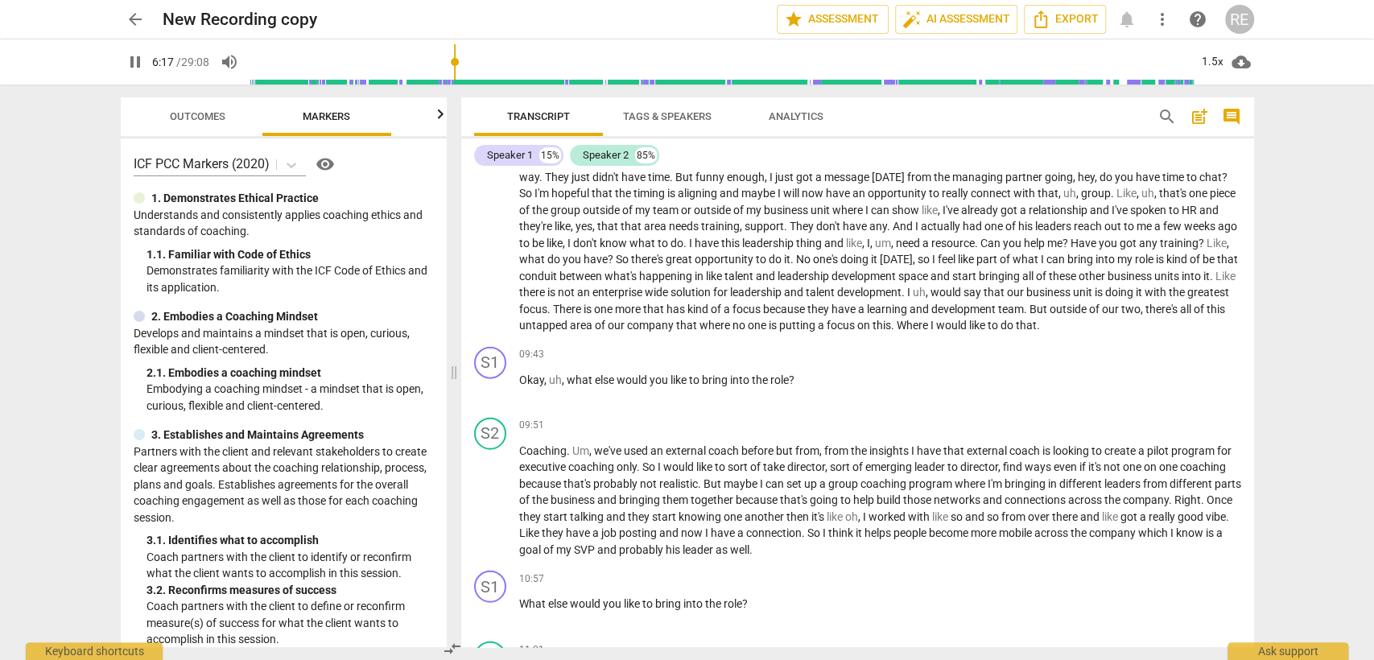
scroll to position [2431, 0]
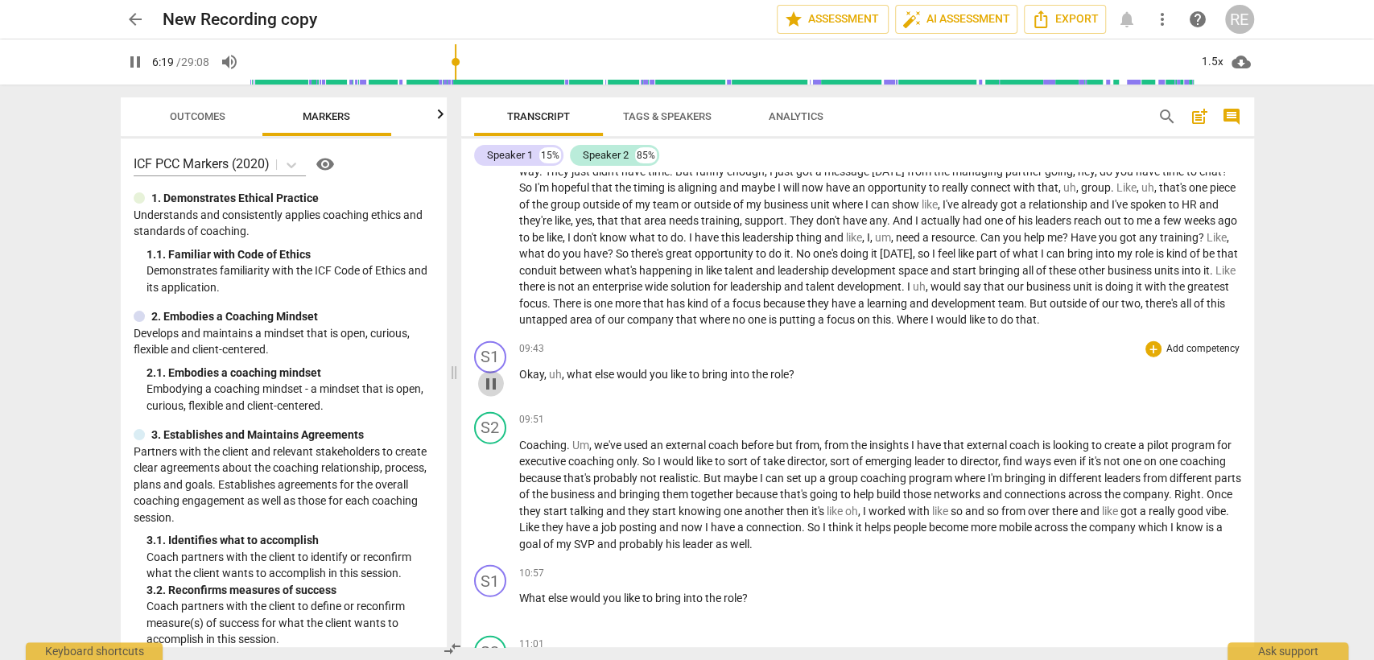
click at [491, 391] on span "pause" at bounding box center [490, 383] width 19 height 19
click at [491, 391] on span "play_arrow" at bounding box center [490, 383] width 19 height 19
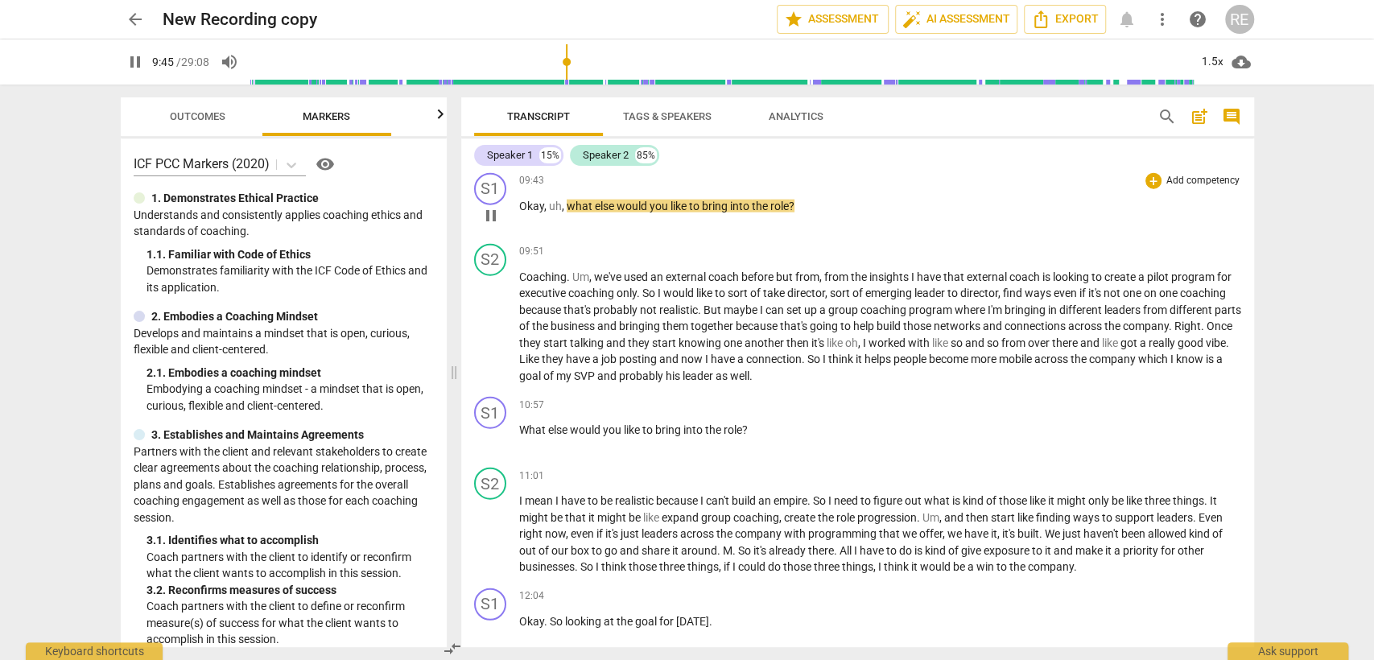
scroll to position [2604, 0]
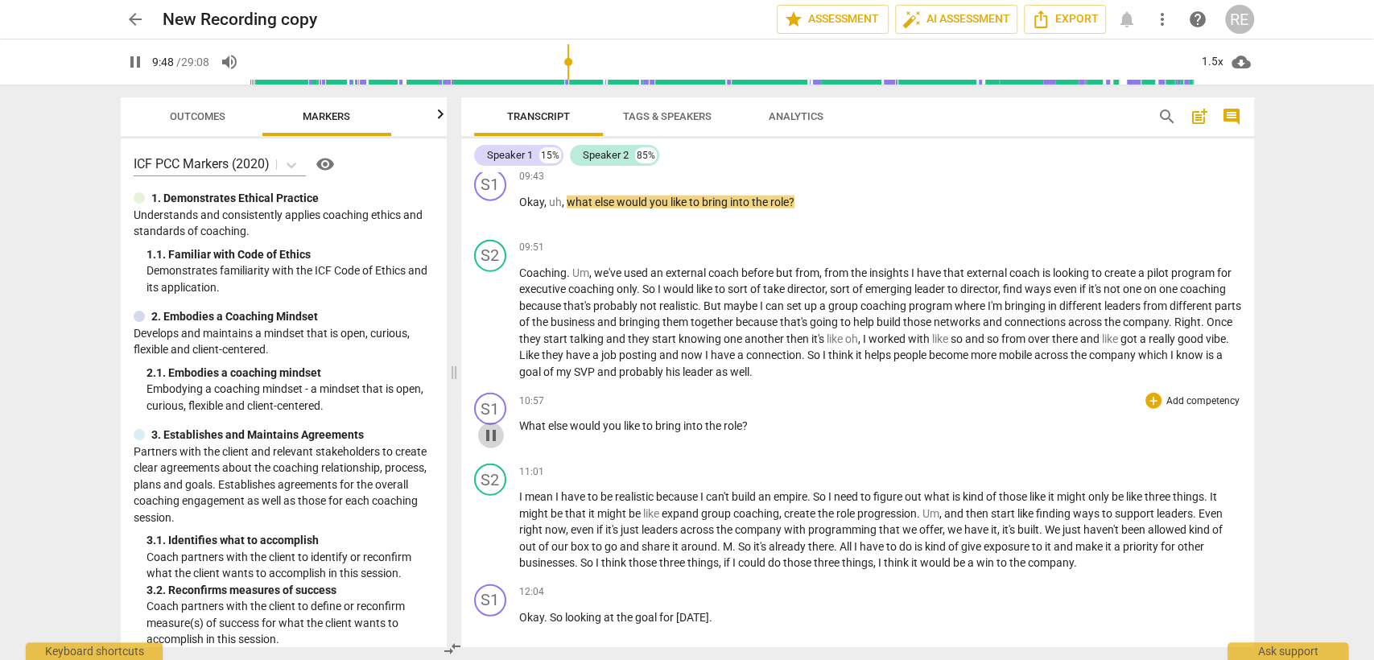
click at [490, 445] on span "pause" at bounding box center [490, 435] width 19 height 19
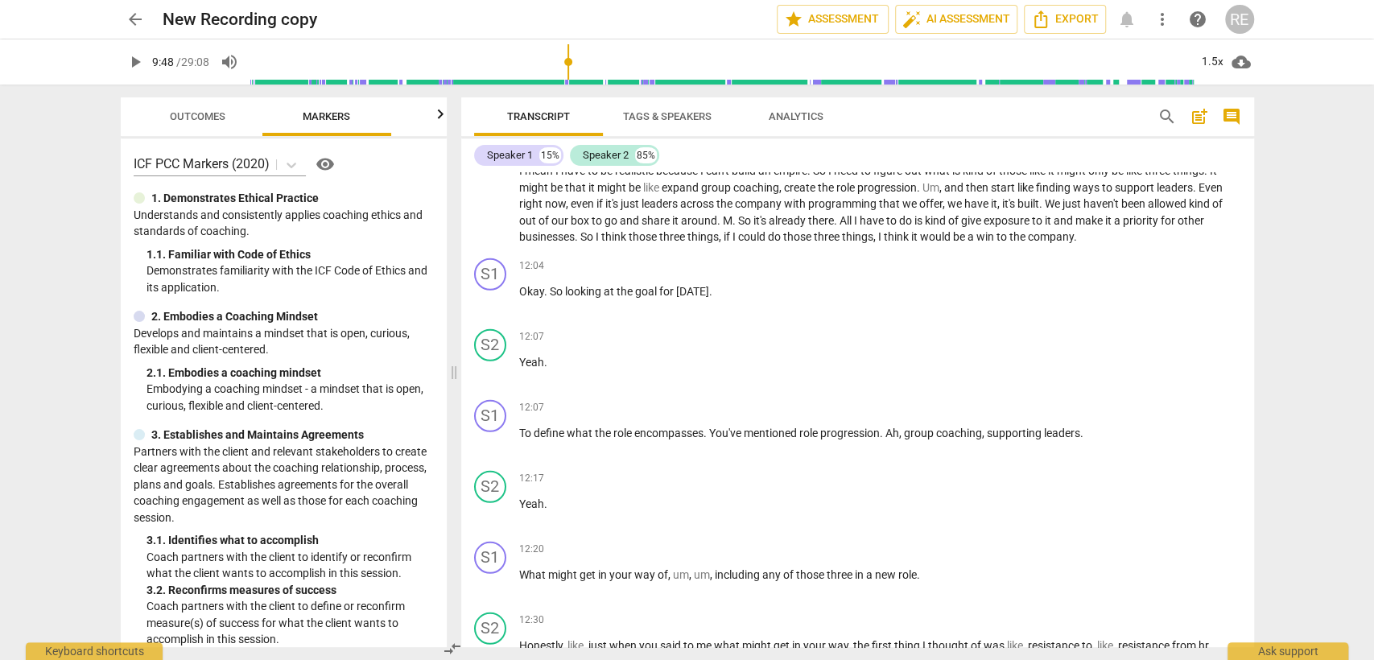
scroll to position [2934, 0]
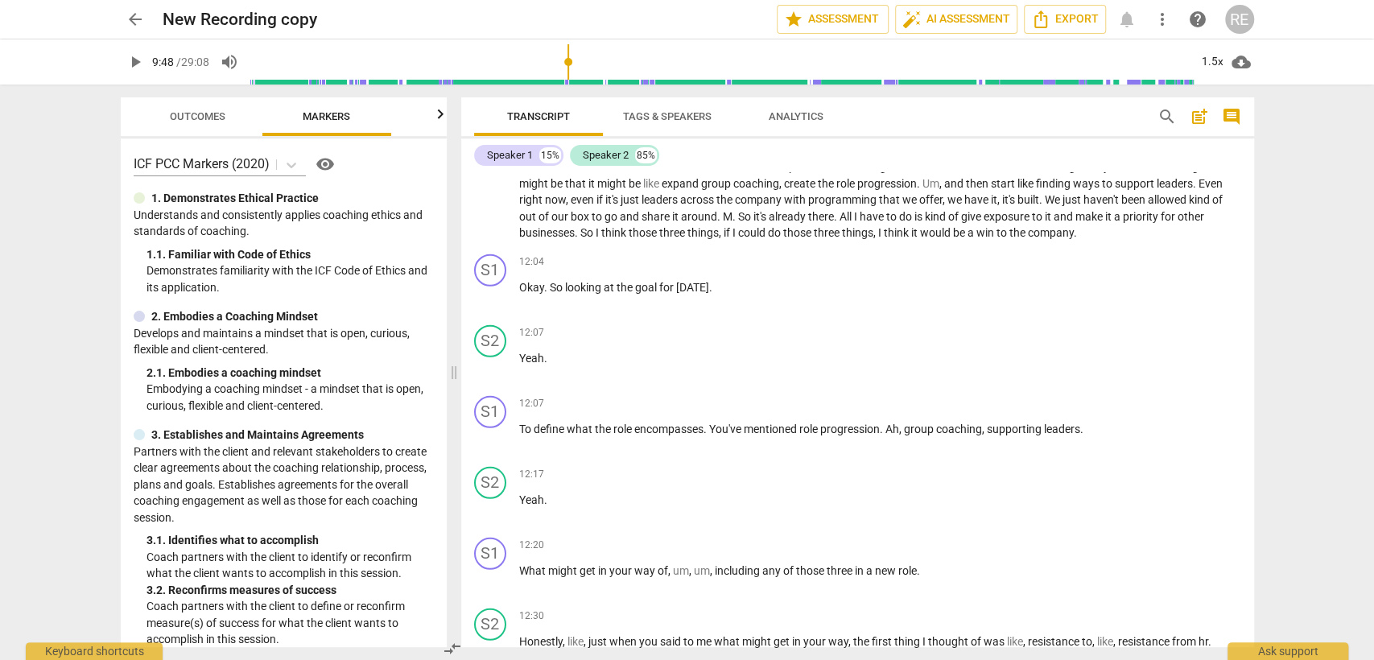
click at [490, 447] on span "play_arrow" at bounding box center [490, 438] width 19 height 19
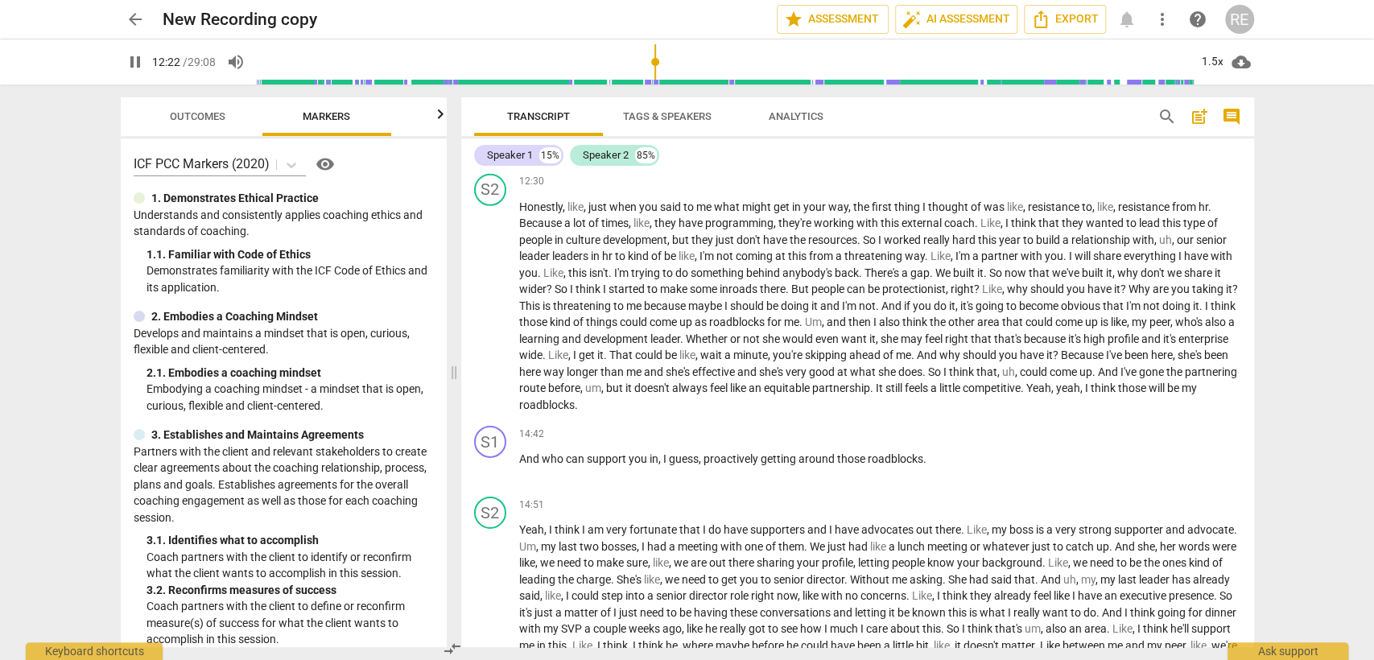
scroll to position [3367, 0]
click at [499, 474] on span "pause" at bounding box center [490, 469] width 19 height 19
click at [0, 0] on span "play_arrow" at bounding box center [0, 0] width 0 height 0
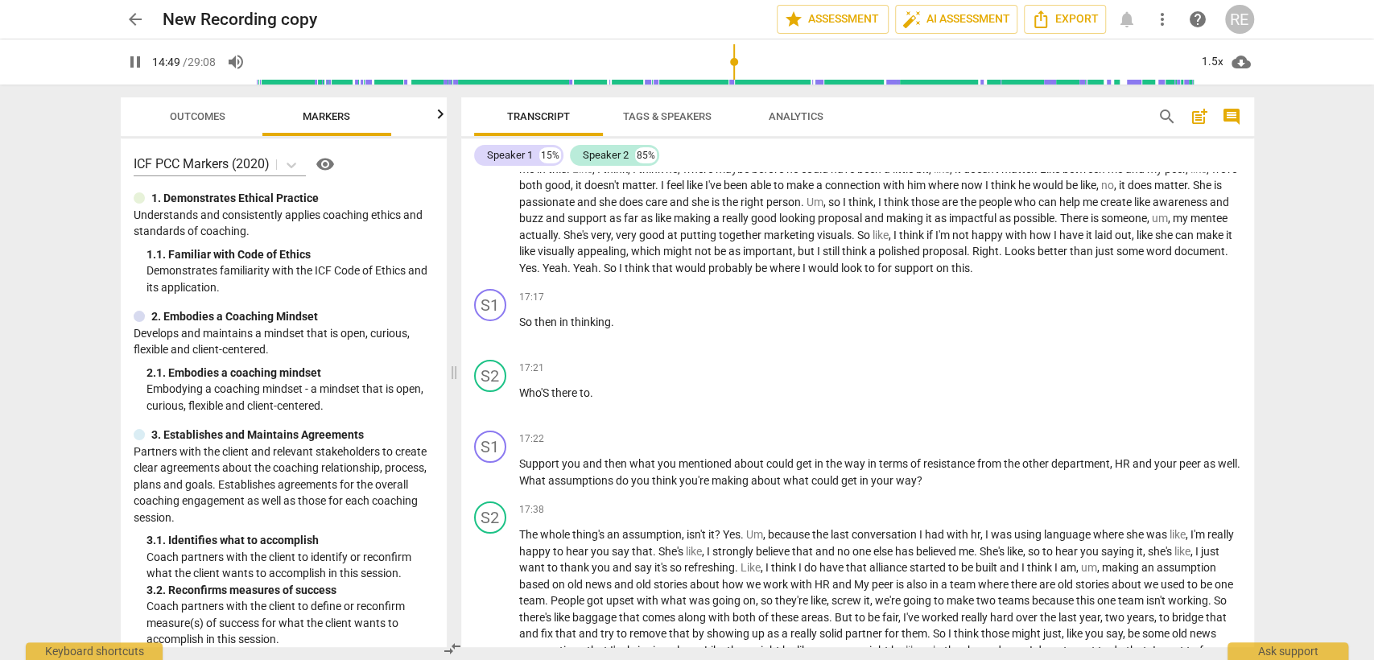
scroll to position [3850, 0]
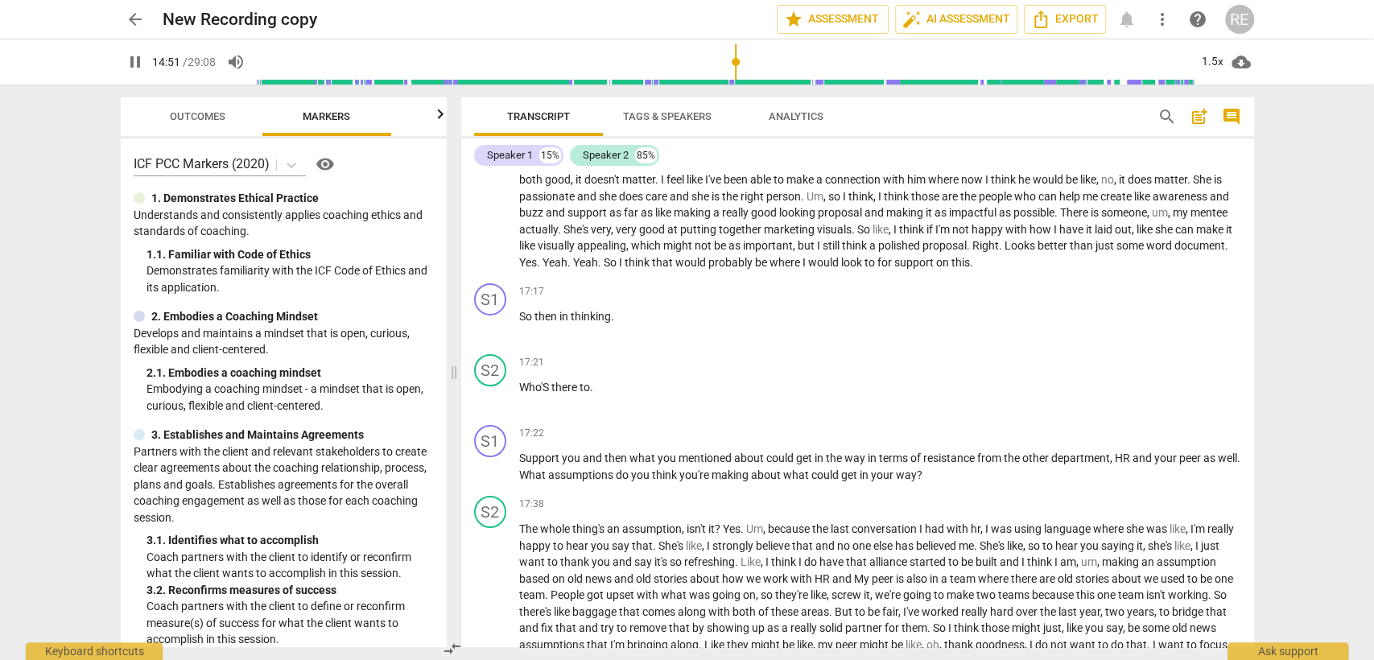
click at [499, 474] on span "pause" at bounding box center [490, 467] width 19 height 19
click at [0, 0] on span "play_arrow" at bounding box center [0, 0] width 0 height 0
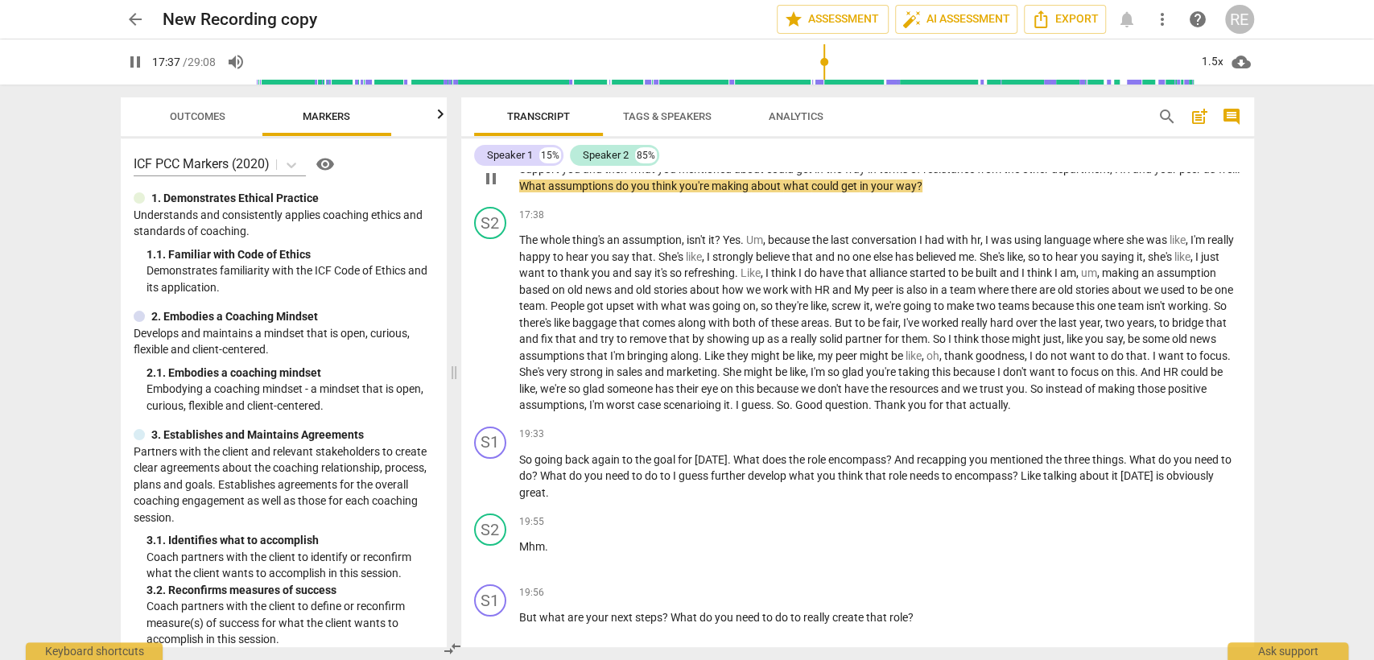
scroll to position [4140, 0]
click at [499, 474] on span "pause" at bounding box center [490, 476] width 19 height 19
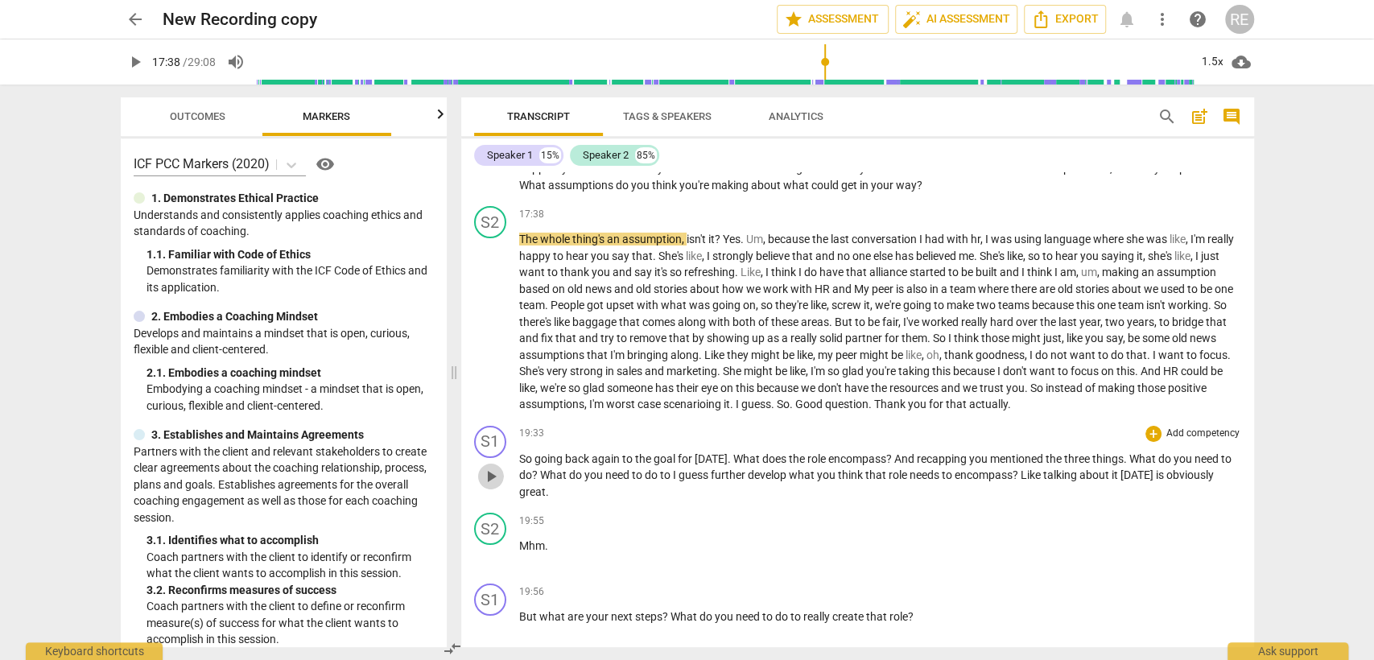
click at [499, 474] on span "play_arrow" at bounding box center [490, 476] width 19 height 19
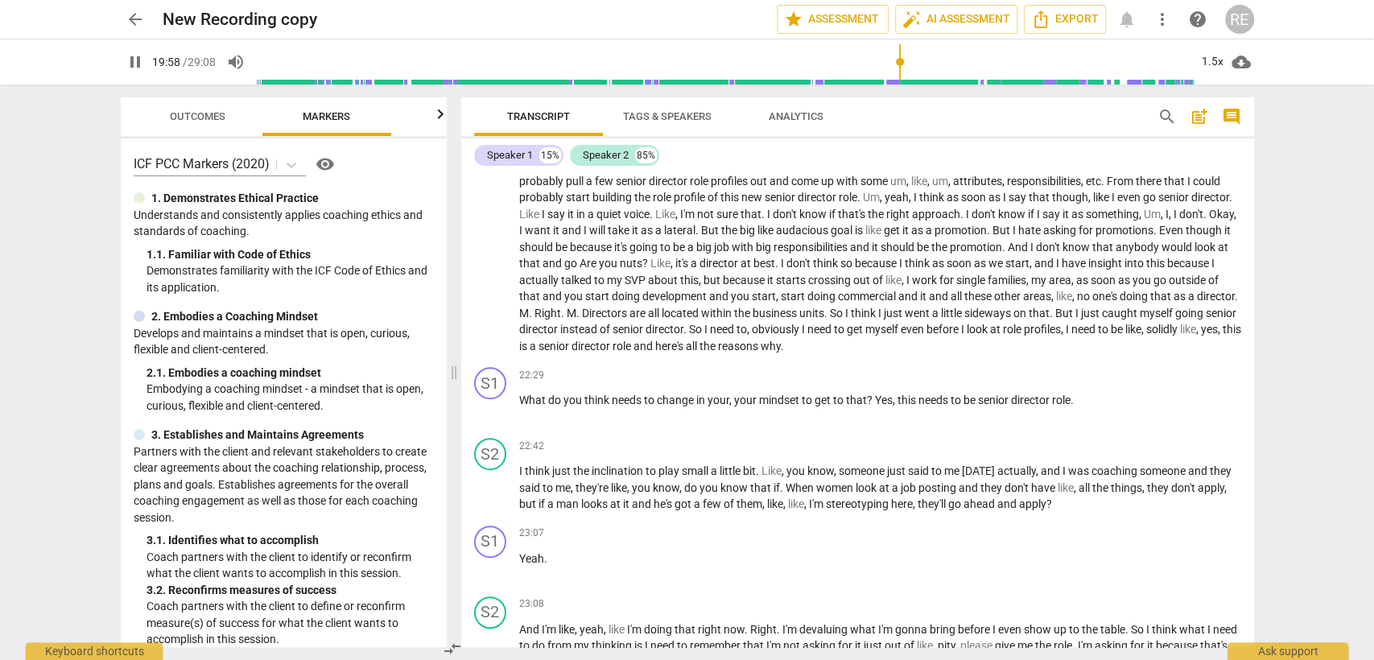
scroll to position [4666, 0]
click at [486, 420] on button "pause" at bounding box center [491, 407] width 26 height 26
click at [486, 420] on button "play_arrow" at bounding box center [491, 407] width 26 height 26
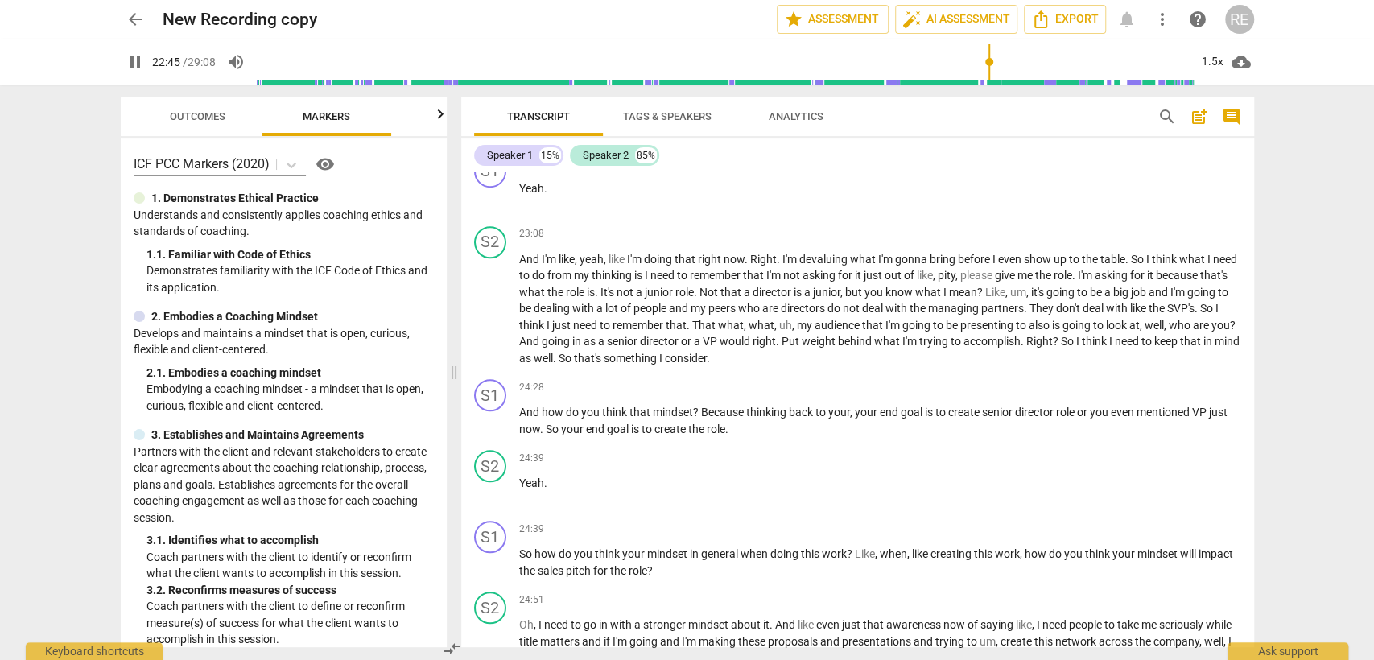
scroll to position [5036, 0]
click at [486, 420] on span "pause" at bounding box center [490, 419] width 19 height 19
click at [486, 420] on span "play_arrow" at bounding box center [490, 419] width 19 height 19
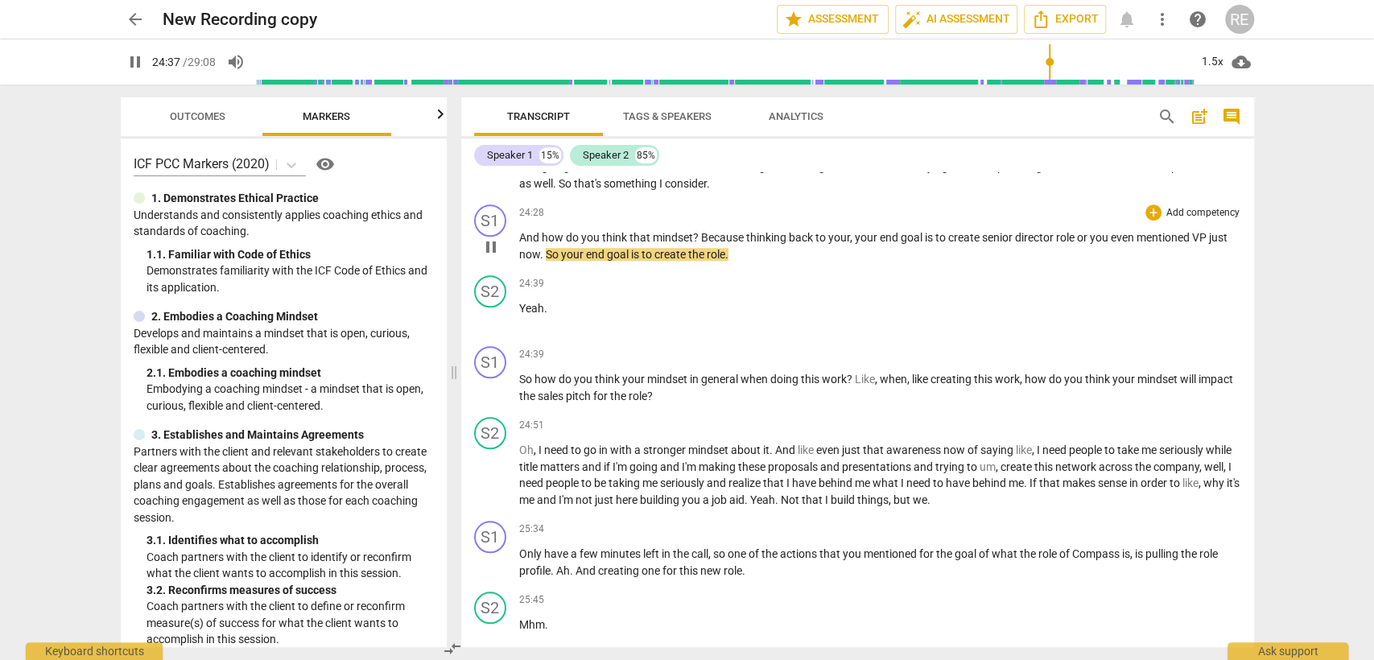
scroll to position [5236, 0]
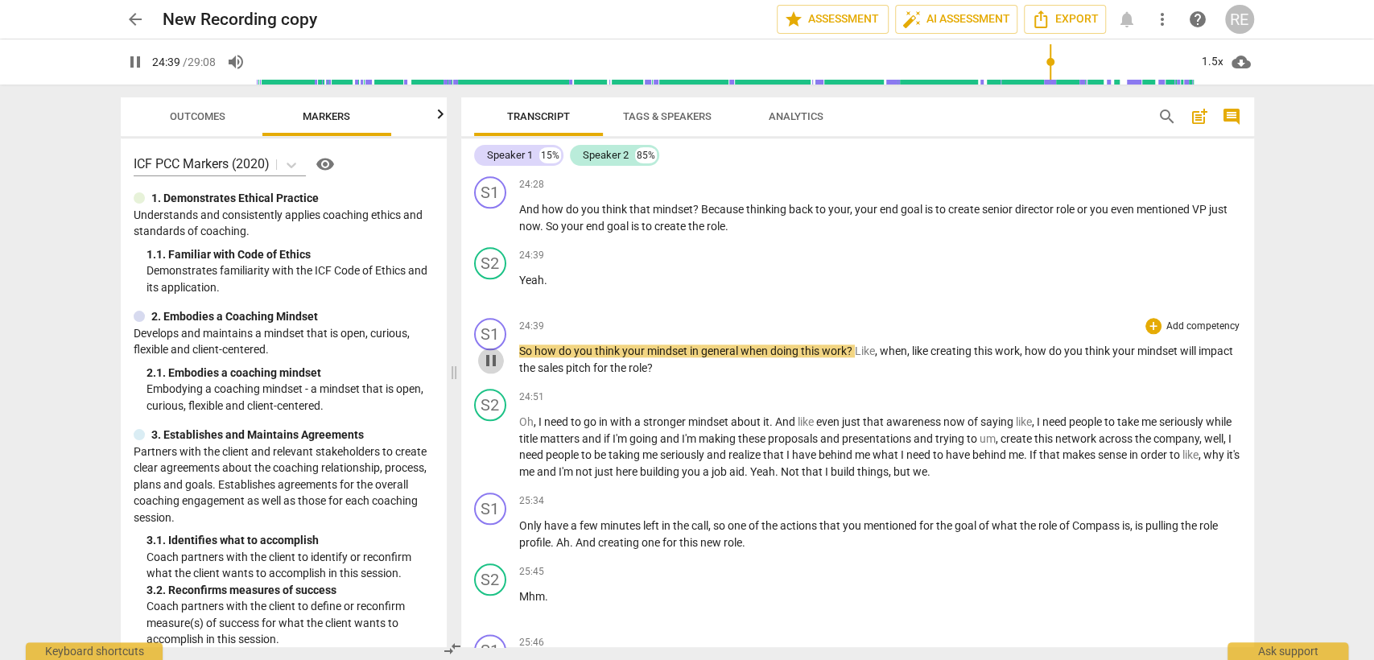
click at [489, 363] on span "pause" at bounding box center [490, 360] width 19 height 19
click at [489, 363] on span "play_arrow" at bounding box center [490, 360] width 19 height 19
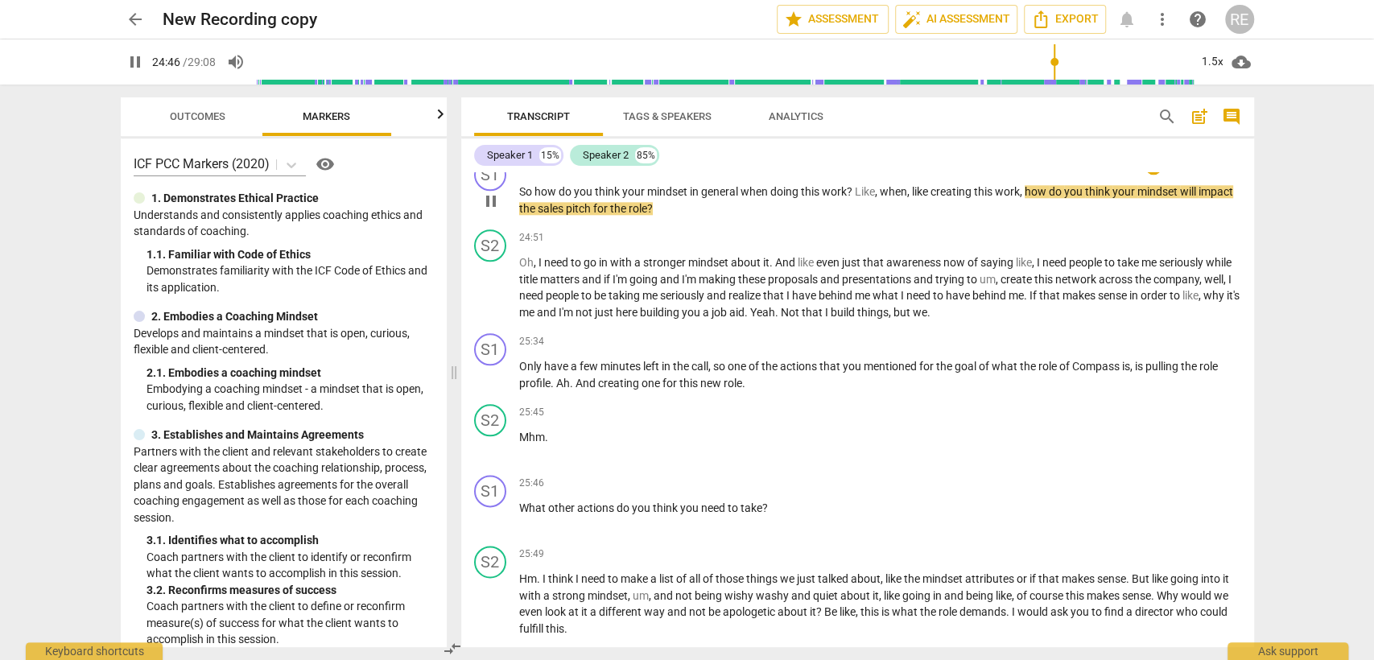
scroll to position [5398, 0]
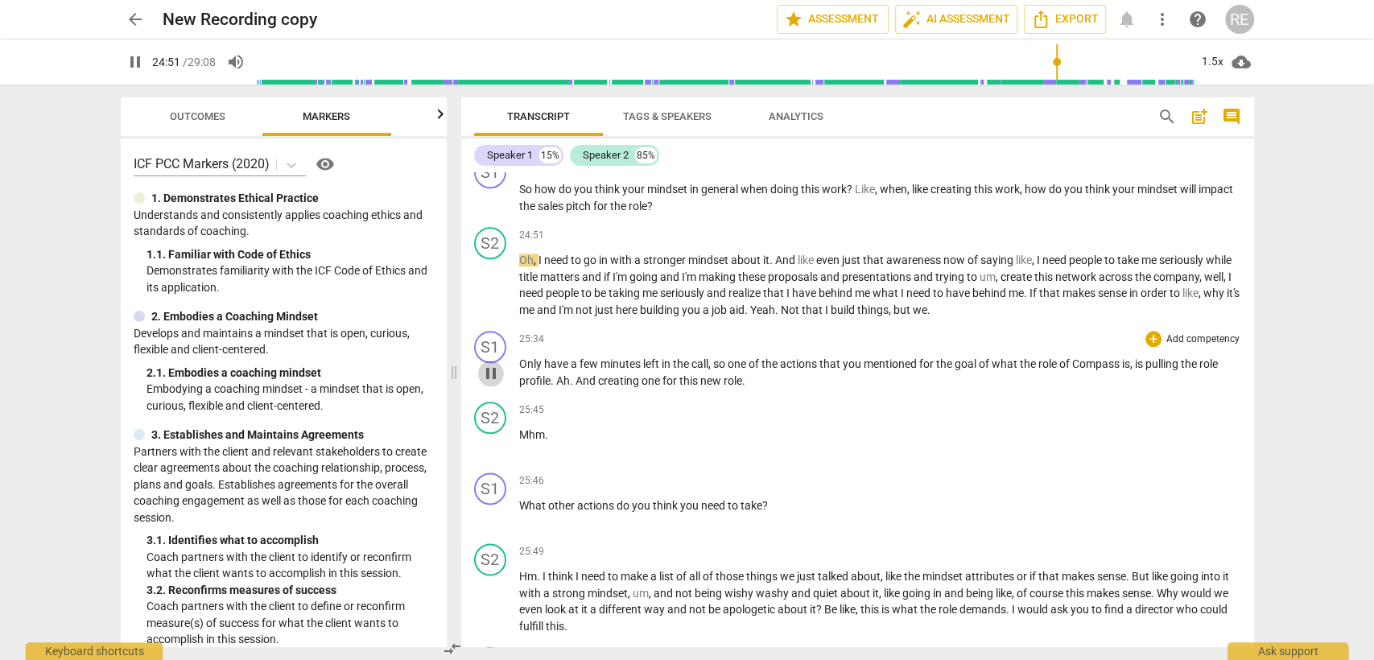
click at [489, 382] on span "pause" at bounding box center [490, 373] width 19 height 19
click at [489, 382] on span "play_arrow" at bounding box center [490, 373] width 19 height 19
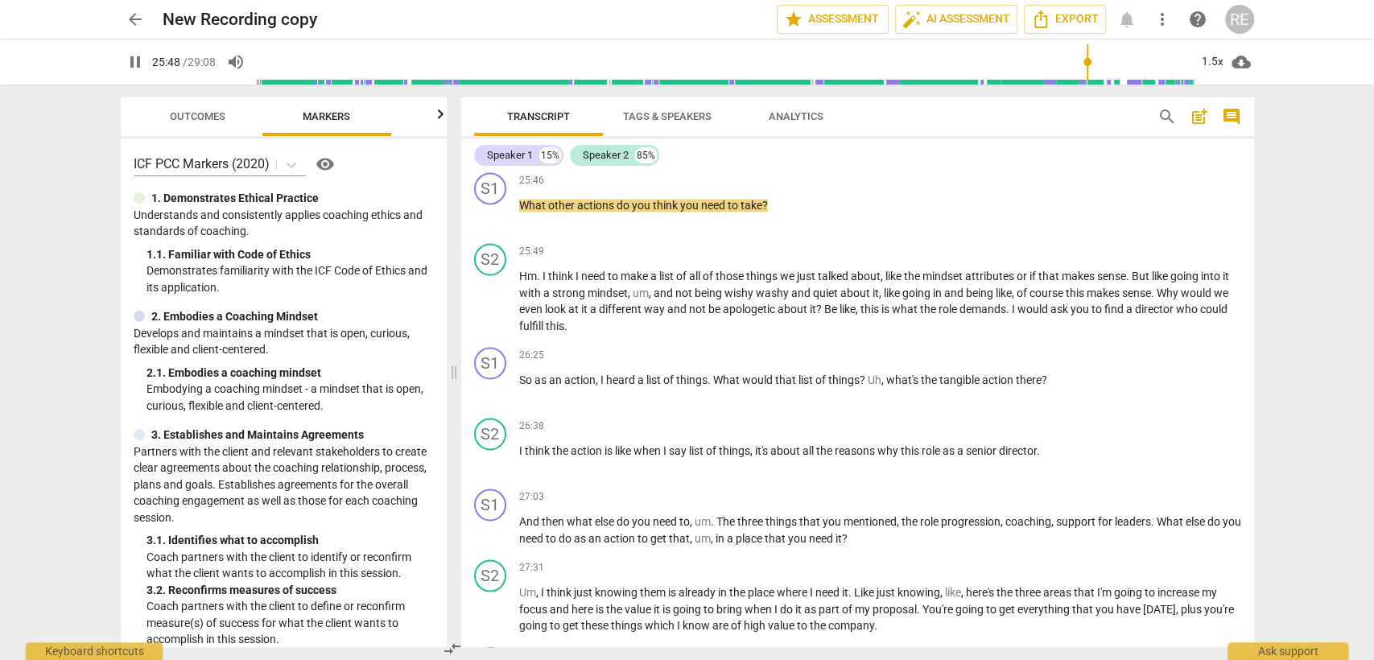
scroll to position [5702, 0]
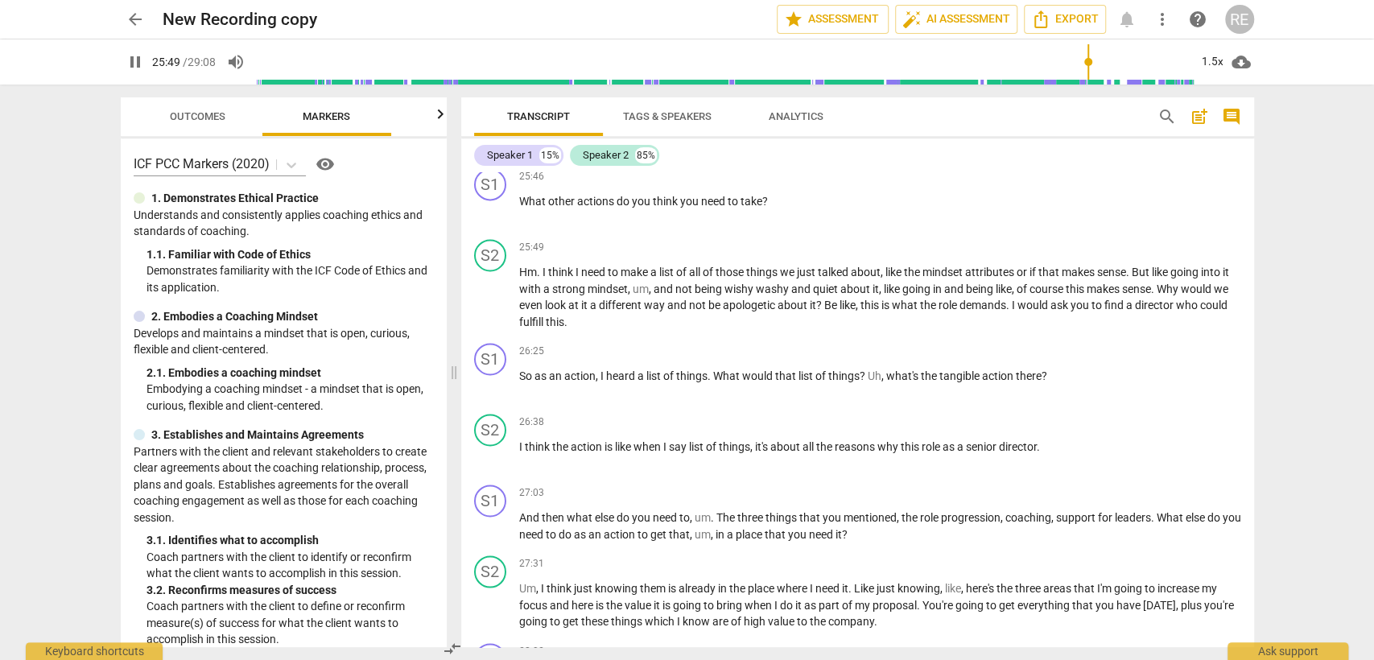
click at [489, 382] on span "pause" at bounding box center [490, 385] width 19 height 19
click at [0, 0] on span "play_arrow" at bounding box center [0, 0] width 0 height 0
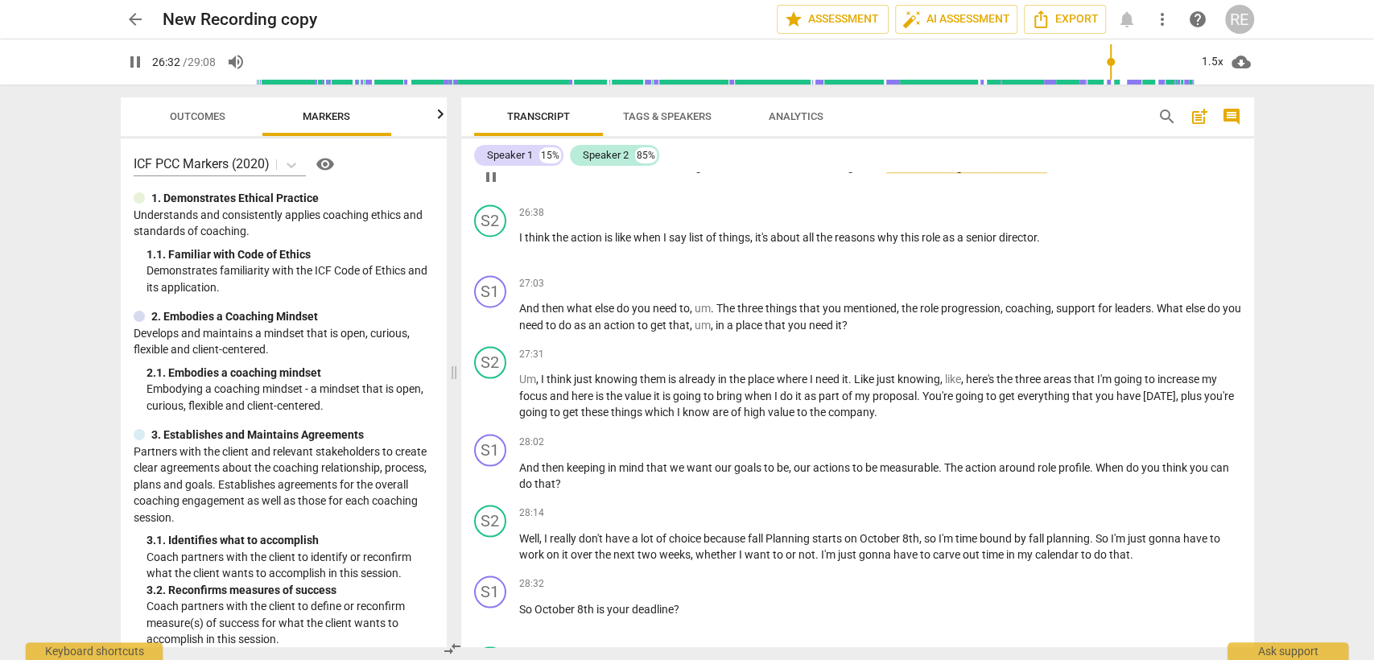
scroll to position [5912, 0]
click at [493, 307] on button "pause" at bounding box center [491, 317] width 26 height 26
click at [493, 307] on button "play_arrow" at bounding box center [491, 317] width 26 height 26
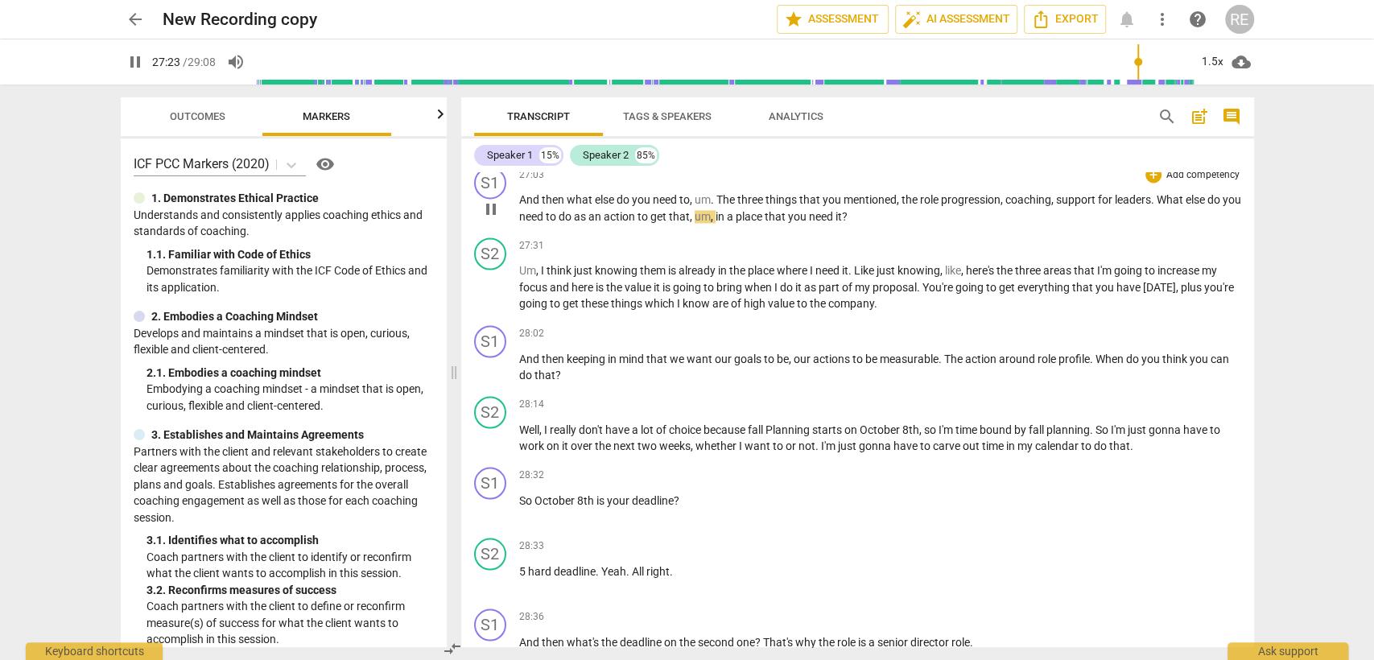
scroll to position [6025, 0]
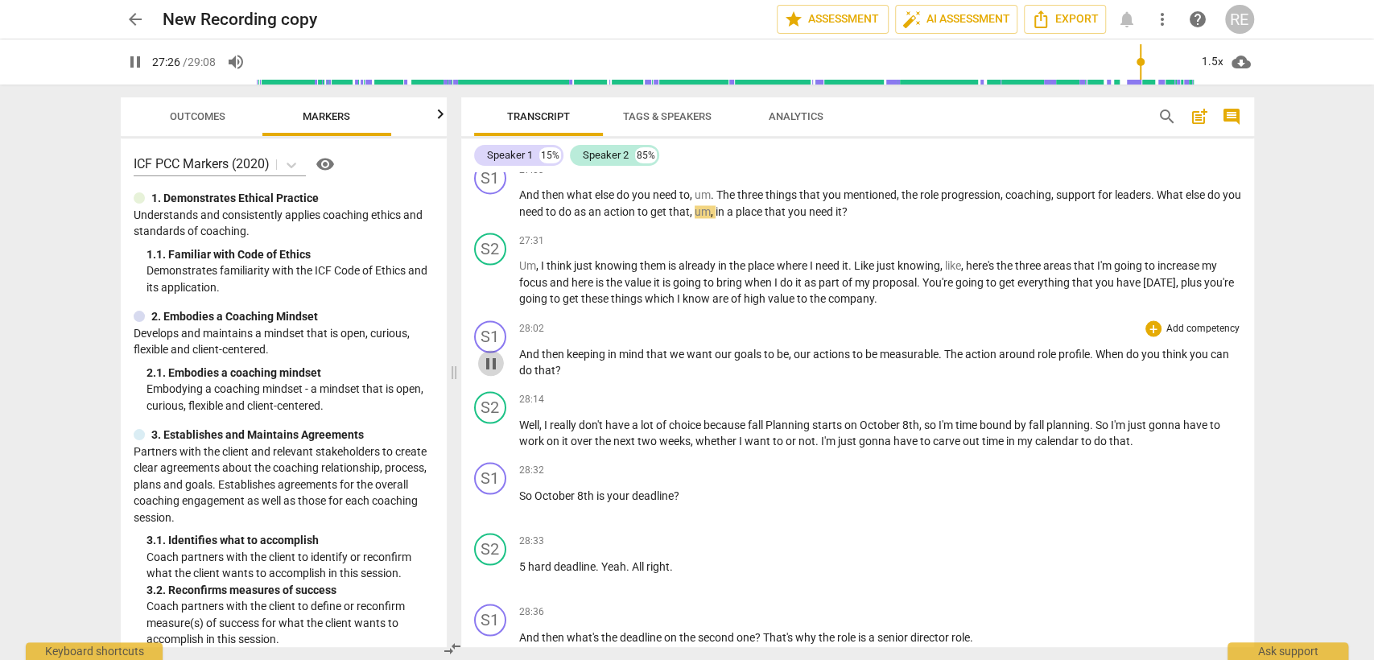
click at [495, 365] on span "pause" at bounding box center [490, 362] width 19 height 19
click at [495, 365] on span "play_arrow" at bounding box center [490, 362] width 19 height 19
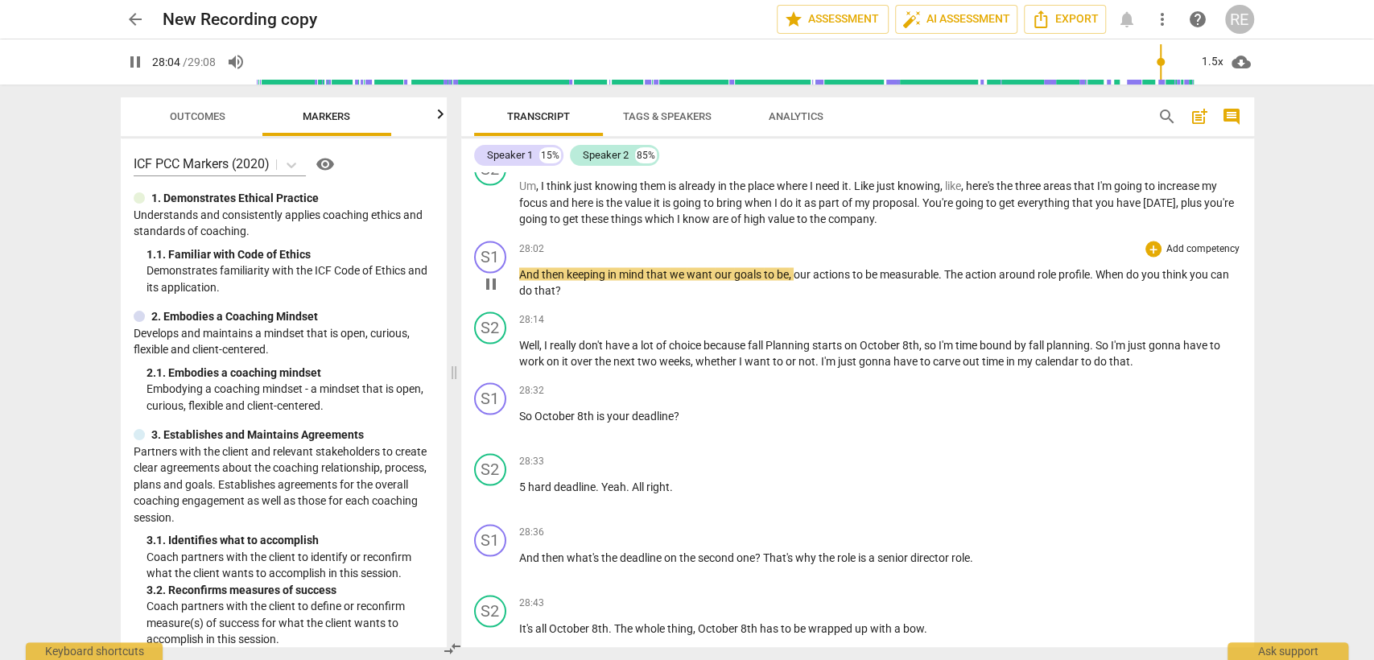
scroll to position [6105, 0]
click at [495, 365] on button "pause" at bounding box center [491, 353] width 26 height 26
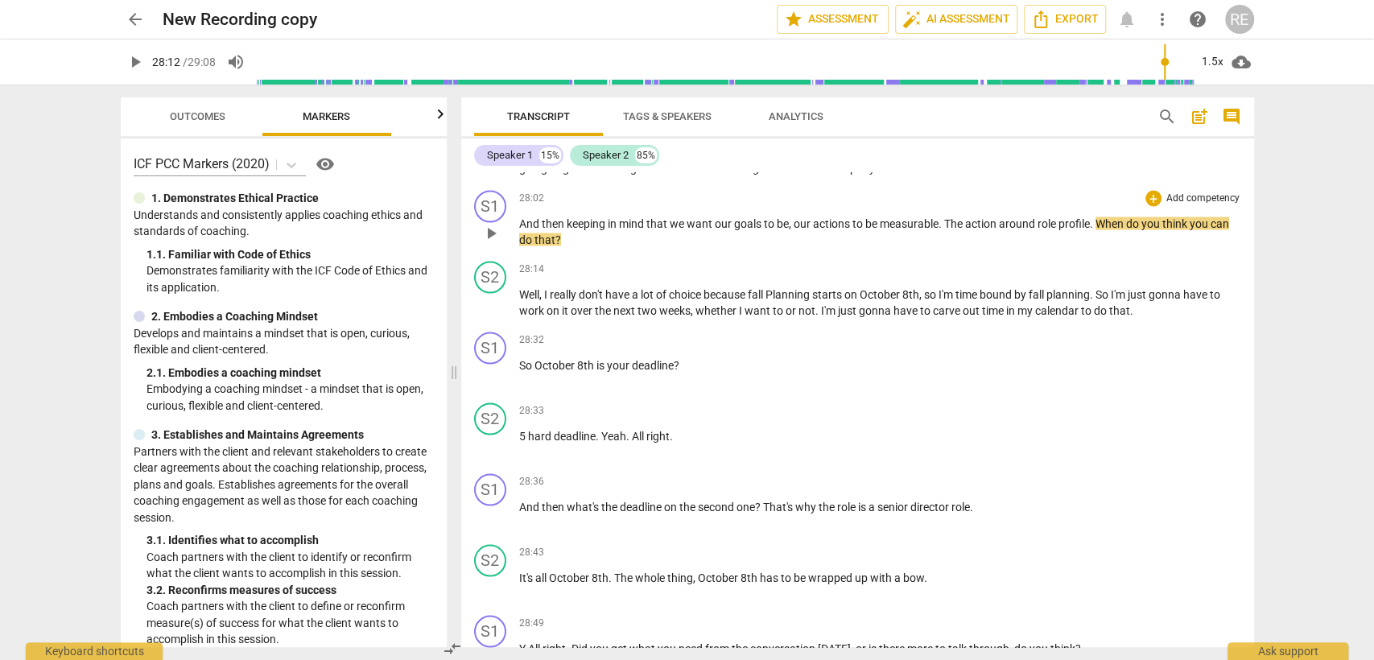
scroll to position [6188, 0]
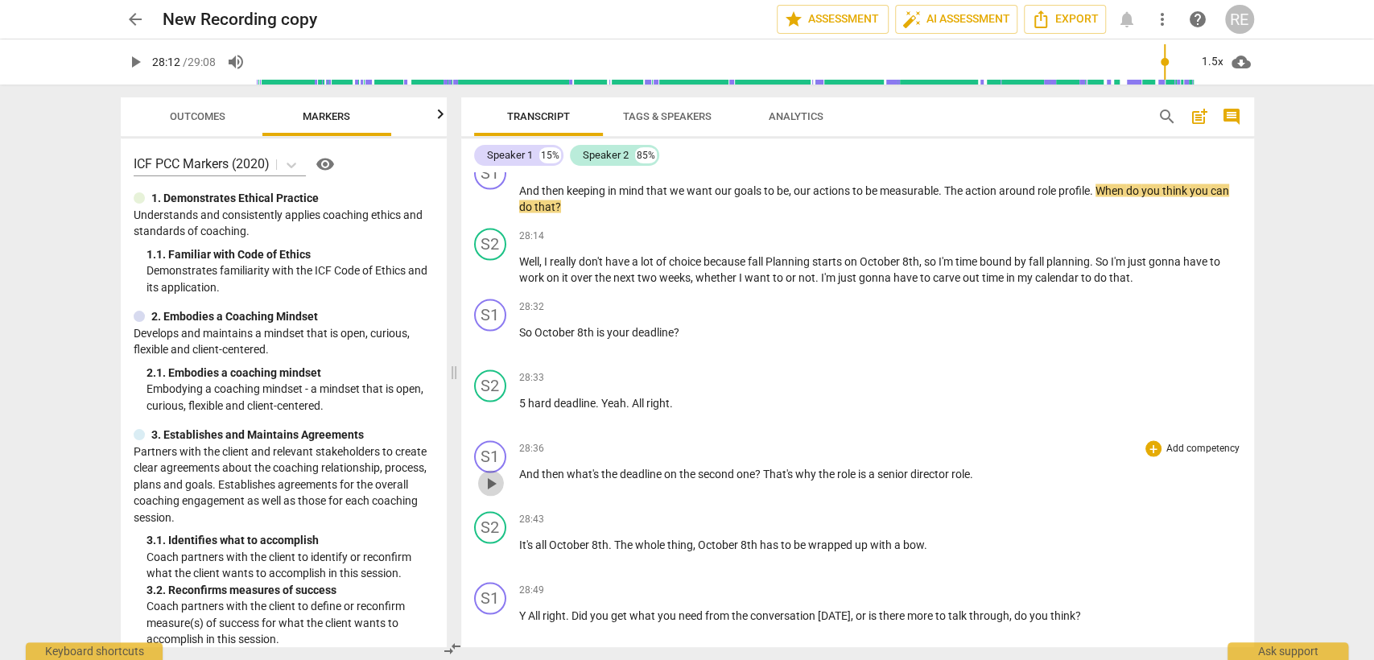
click at [479, 484] on span "play_arrow" at bounding box center [491, 482] width 26 height 19
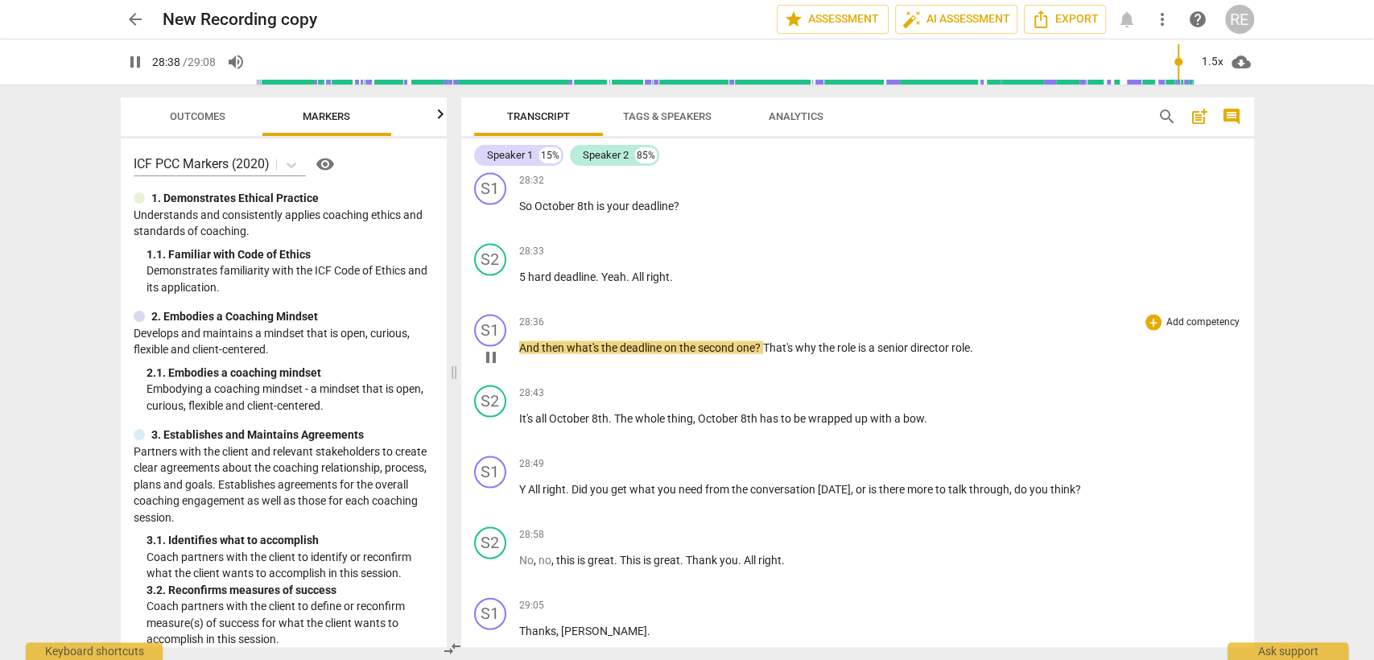
scroll to position [6321, 0]
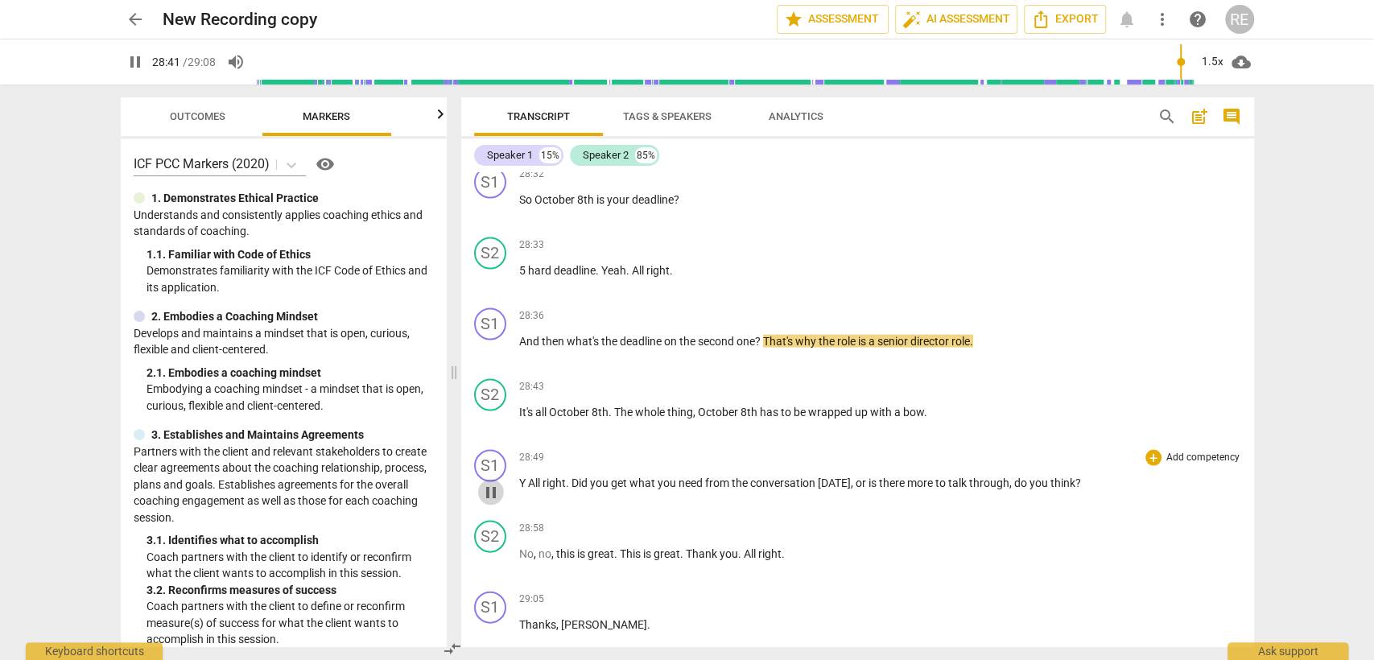
click at [484, 494] on span "pause" at bounding box center [490, 491] width 19 height 19
click at [484, 494] on span "play_arrow" at bounding box center [490, 491] width 19 height 19
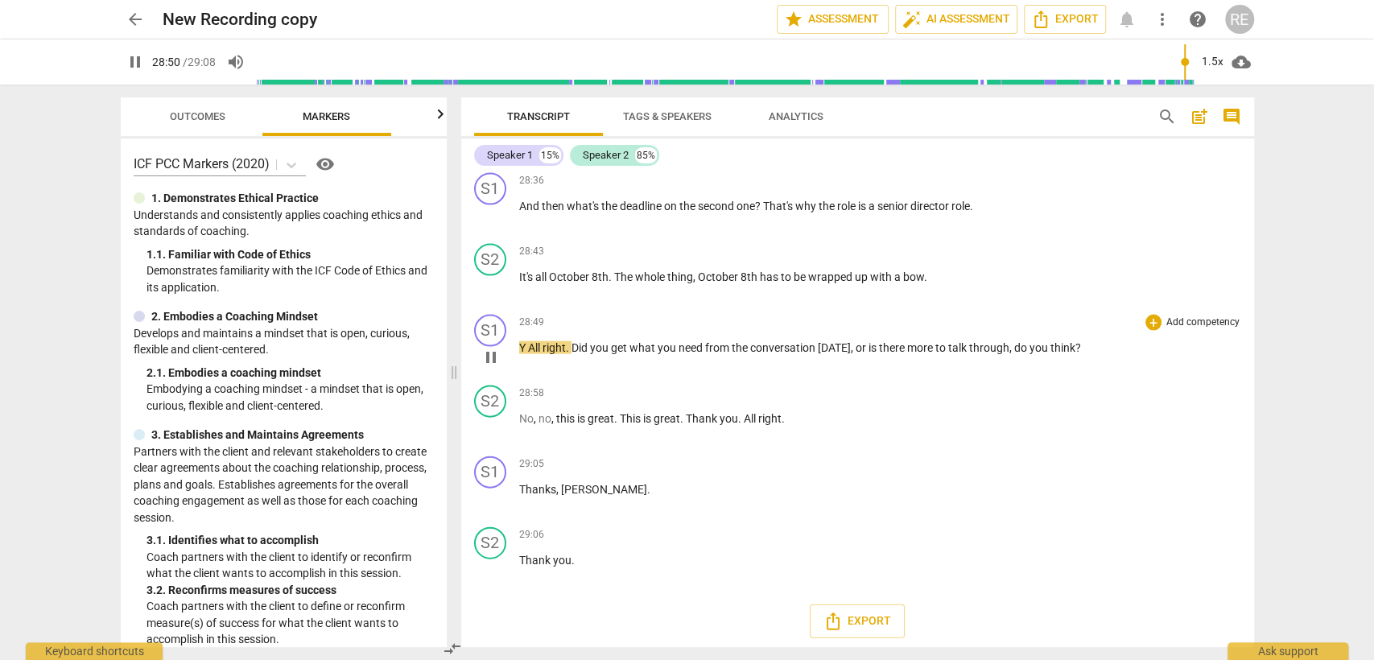
scroll to position [6458, 0]
type input "1748"
